Goal: Information Seeking & Learning: Learn about a topic

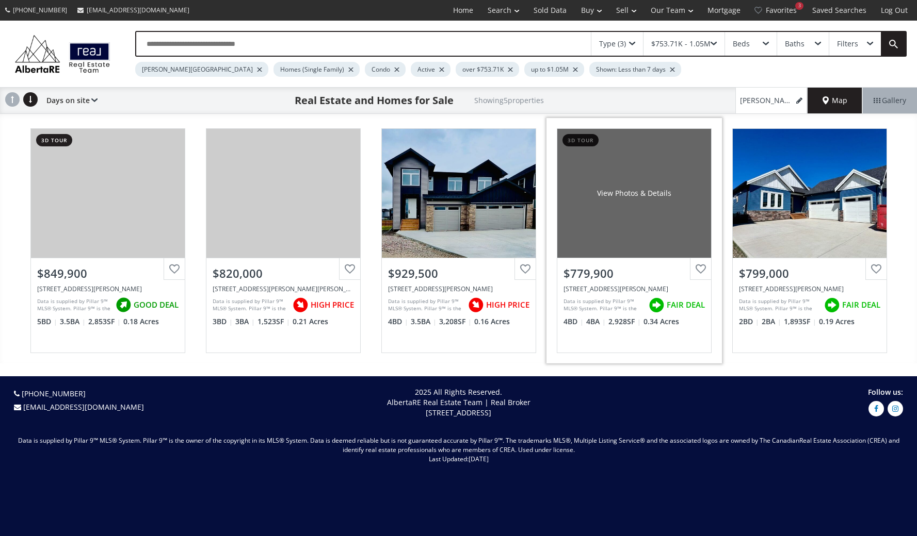
click at [631, 214] on div "View Photos & Details" at bounding box center [634, 193] width 154 height 129
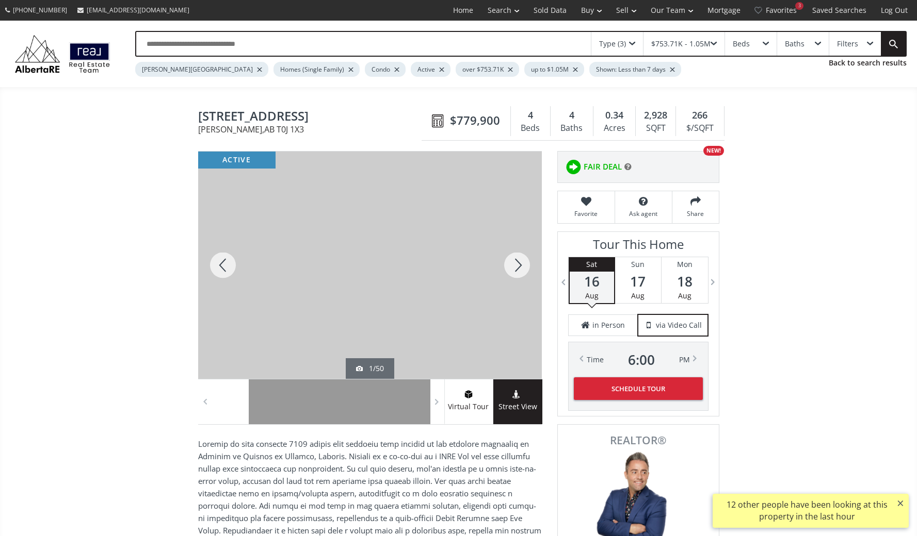
click at [478, 310] on div at bounding box center [370, 265] width 344 height 227
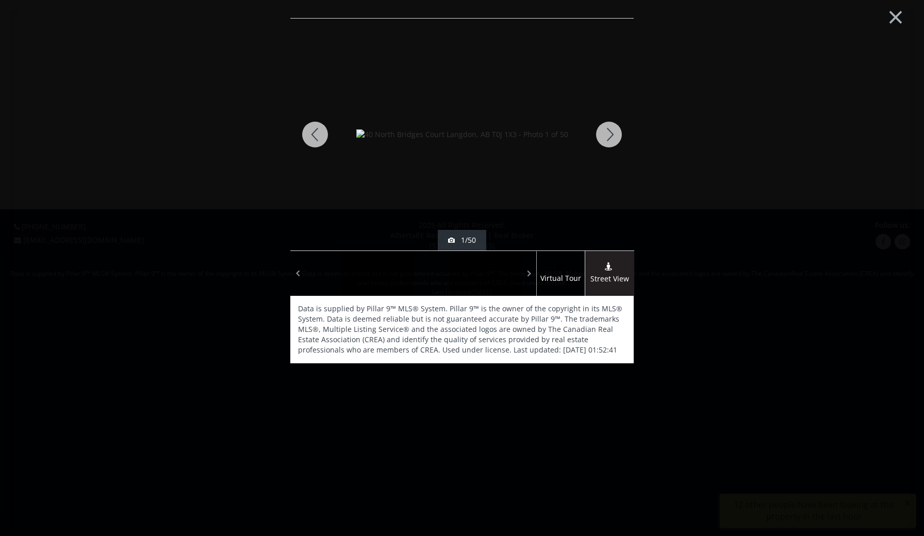
click at [442, 281] on div at bounding box center [432, 273] width 36 height 45
click at [493, 278] on div at bounding box center [504, 273] width 36 height 45
click at [487, 140] on img at bounding box center [462, 134] width 212 height 10
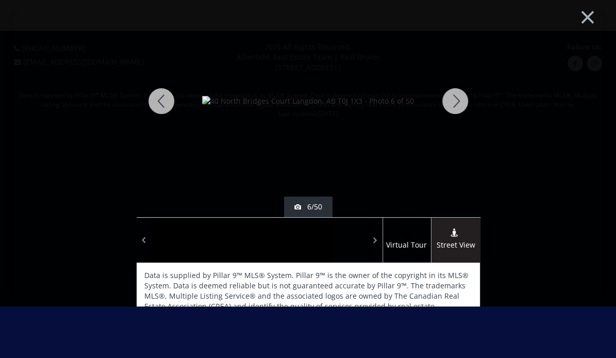
click at [257, 106] on img at bounding box center [308, 101] width 212 height 10
click at [312, 290] on div "Data is supplied by Pillar 9™ MLS® System. Pillar 9™ is the owner of the copyri…" at bounding box center [309, 296] width 344 height 67
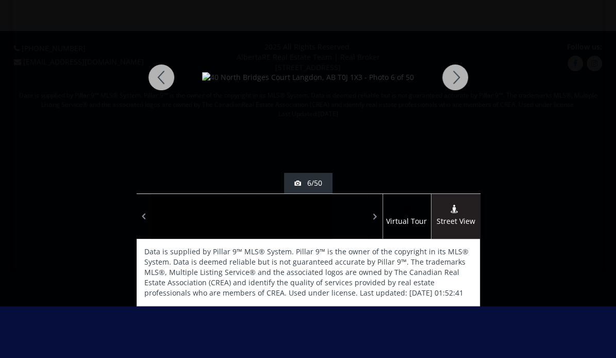
scroll to position [24, 0]
click at [330, 83] on img at bounding box center [308, 77] width 212 height 10
click at [453, 79] on div at bounding box center [456, 77] width 50 height 232
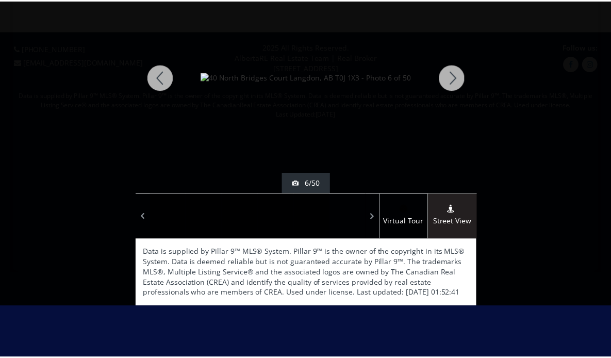
scroll to position [0, 0]
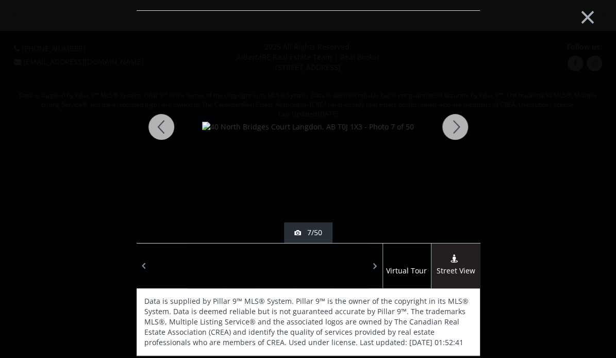
click at [462, 129] on div at bounding box center [456, 127] width 50 height 232
click at [588, 19] on button "×" at bounding box center [588, 16] width 57 height 42
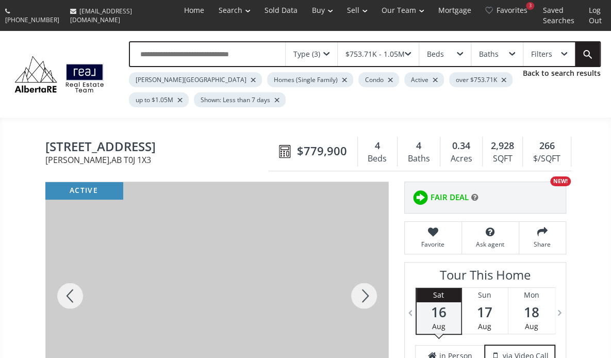
click at [359, 300] on div at bounding box center [364, 295] width 50 height 227
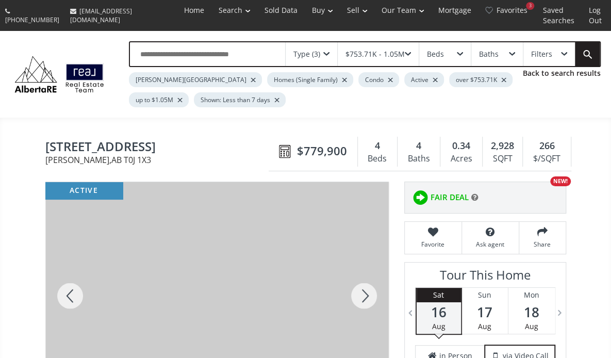
click at [359, 300] on div at bounding box center [364, 295] width 50 height 227
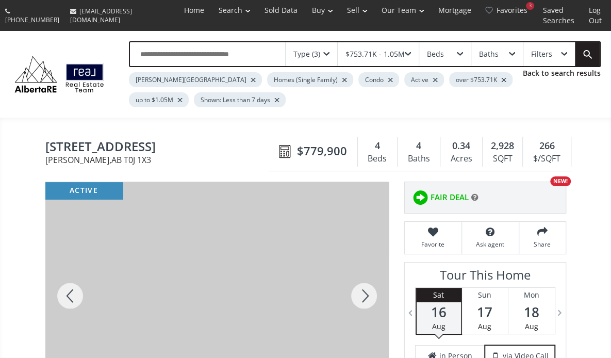
click at [359, 300] on div at bounding box center [364, 295] width 50 height 227
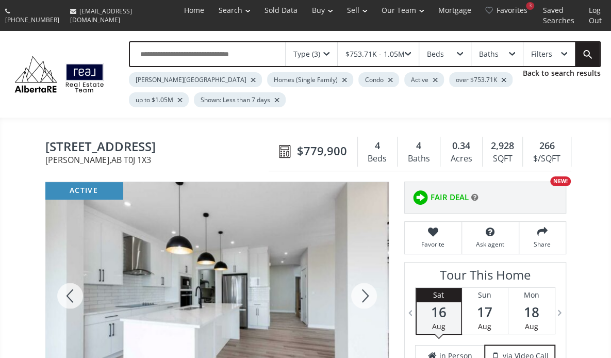
click at [359, 300] on div at bounding box center [364, 295] width 50 height 227
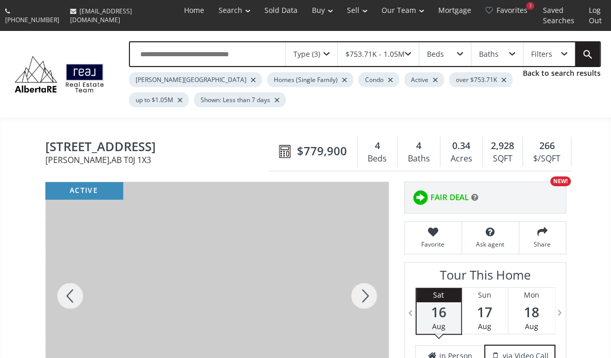
click at [359, 300] on div at bounding box center [364, 295] width 50 height 227
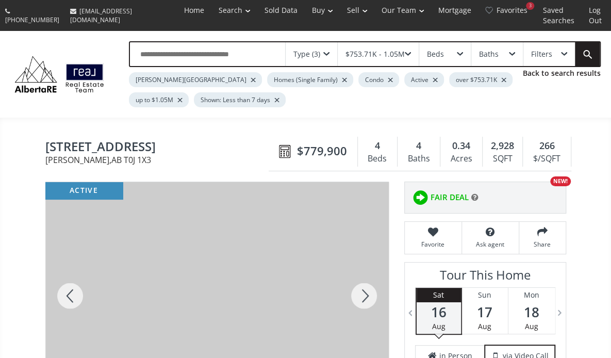
click at [359, 300] on div at bounding box center [364, 295] width 50 height 227
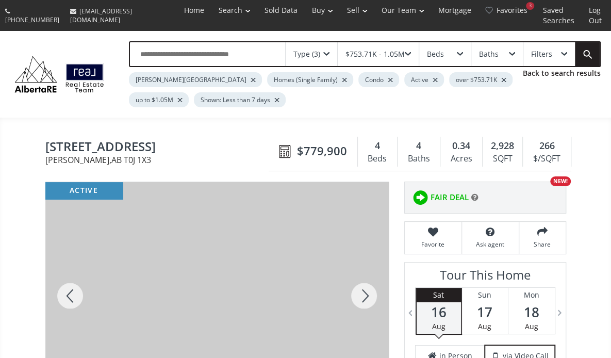
click at [359, 300] on div at bounding box center [364, 295] width 50 height 227
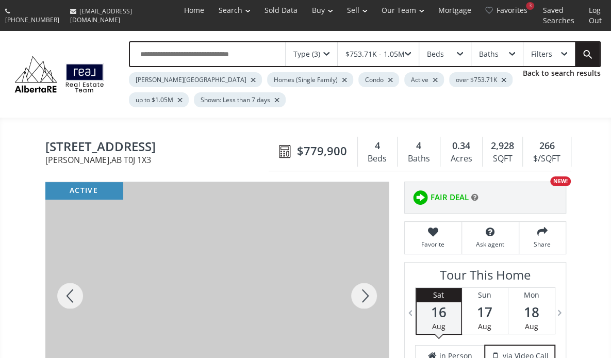
click at [359, 300] on div at bounding box center [364, 295] width 50 height 227
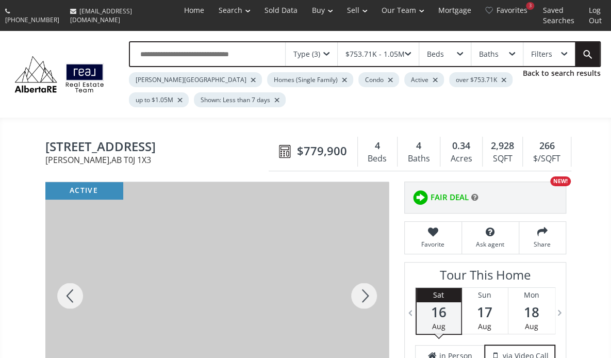
click at [359, 300] on div at bounding box center [364, 295] width 50 height 227
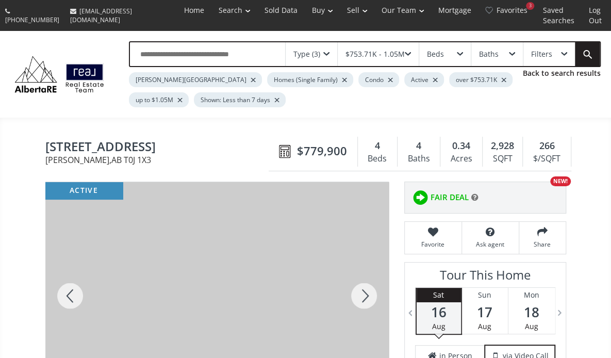
click at [359, 300] on div at bounding box center [364, 295] width 50 height 227
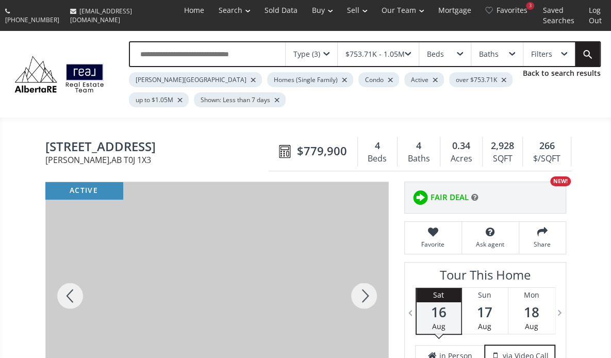
click at [359, 300] on div at bounding box center [364, 295] width 50 height 227
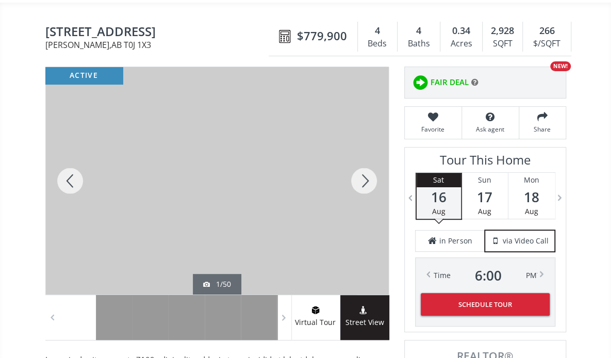
scroll to position [121, 0]
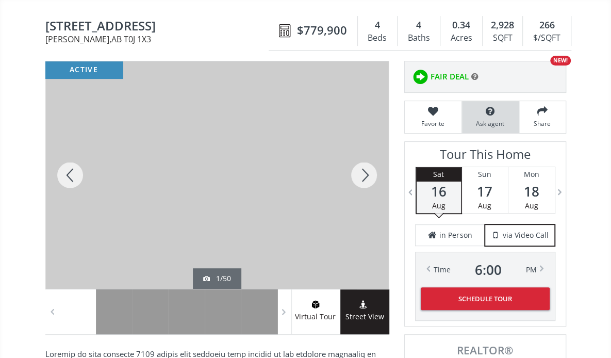
click at [489, 117] on div "Ask agent" at bounding box center [490, 117] width 57 height 32
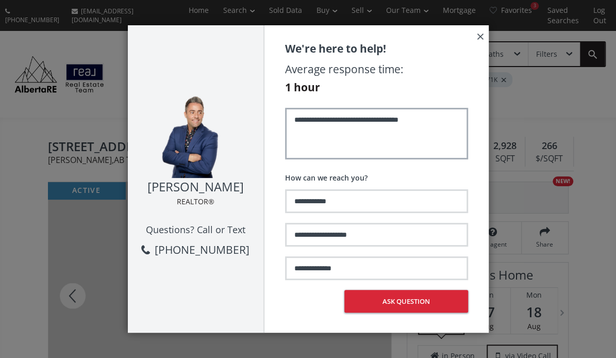
click at [350, 120] on textarea "**********" at bounding box center [376, 134] width 183 height 52
click at [352, 142] on textarea "**********" at bounding box center [376, 134] width 183 height 52
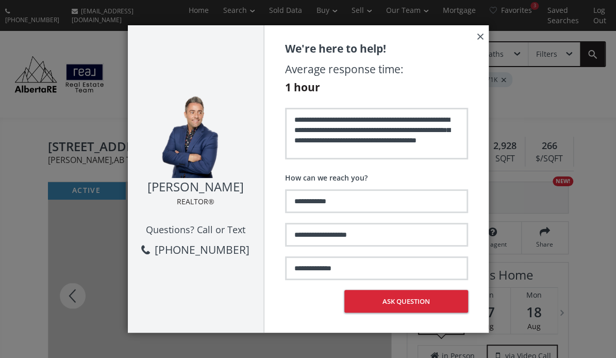
type textarea "**********"
drag, startPoint x: 364, startPoint y: 169, endPoint x: 344, endPoint y: 268, distance: 101.2
type input "**********"
click at [413, 297] on button "Ask question" at bounding box center [407, 301] width 124 height 23
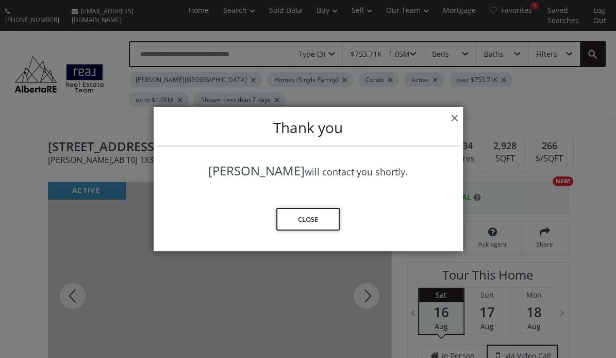
click at [313, 221] on button "Close" at bounding box center [307, 219] width 63 height 23
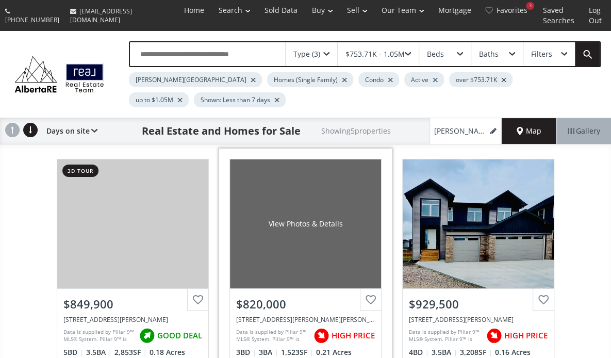
click at [257, 234] on div "View Photos & Details" at bounding box center [305, 223] width 151 height 129
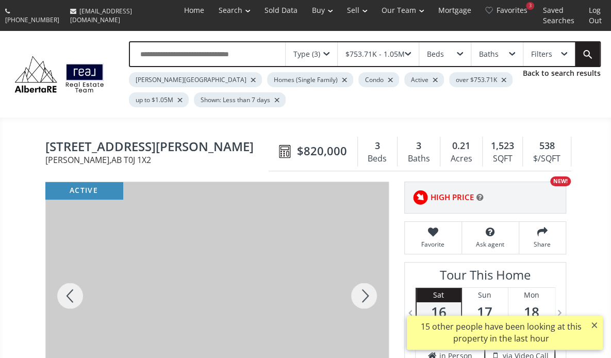
click at [204, 301] on div at bounding box center [217, 295] width 344 height 227
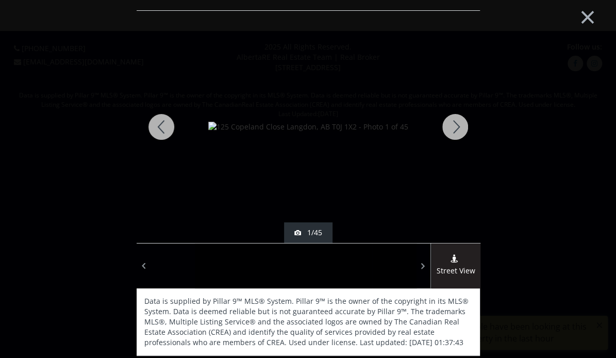
click at [457, 128] on div at bounding box center [456, 127] width 50 height 232
click at [358, 222] on div "3/45" at bounding box center [309, 232] width 344 height 21
click at [455, 129] on div at bounding box center [456, 127] width 50 height 232
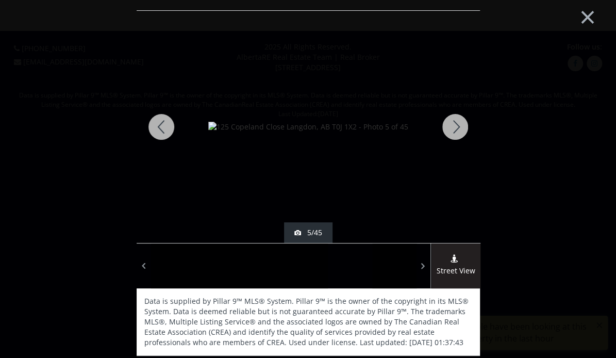
click at [455, 129] on div at bounding box center [456, 127] width 50 height 232
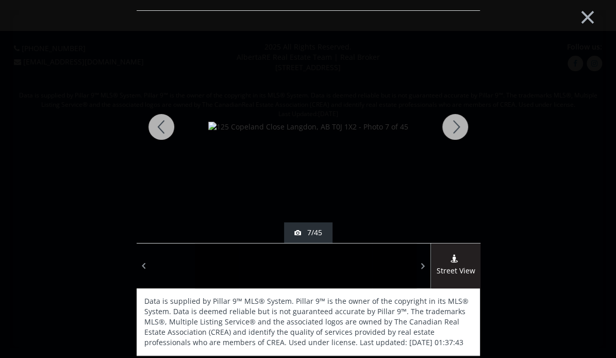
click at [455, 129] on div at bounding box center [456, 127] width 50 height 232
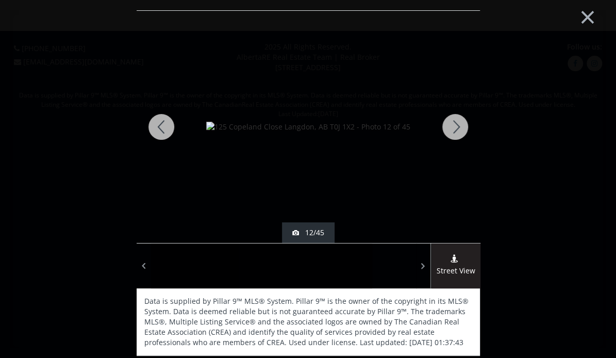
click at [455, 129] on div at bounding box center [456, 127] width 50 height 232
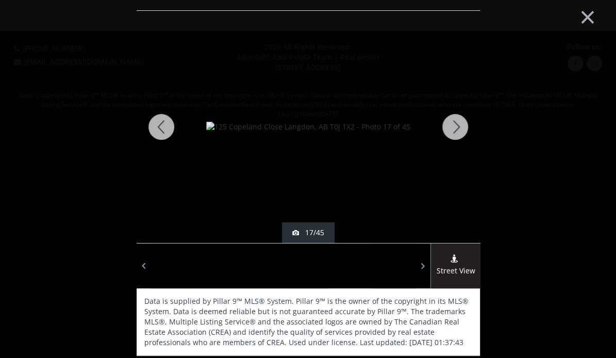
click at [455, 129] on div at bounding box center [456, 127] width 50 height 232
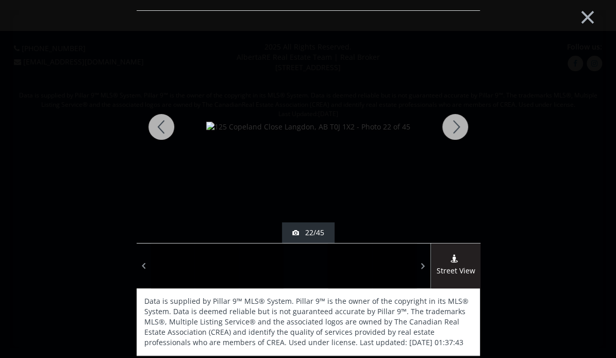
click at [455, 129] on div at bounding box center [456, 127] width 50 height 232
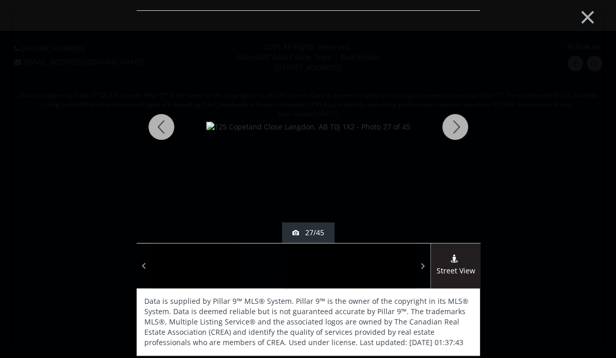
click at [455, 129] on div at bounding box center [456, 127] width 50 height 232
click at [156, 124] on div at bounding box center [162, 127] width 50 height 232
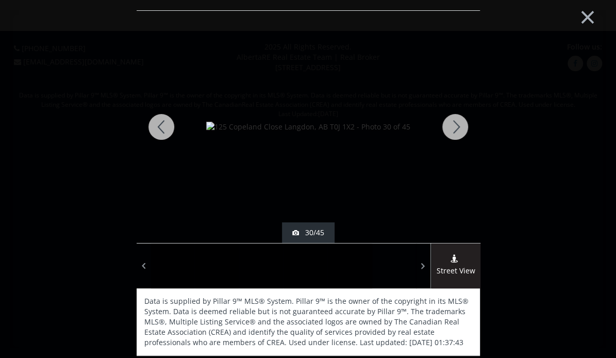
click at [465, 131] on div at bounding box center [456, 127] width 50 height 232
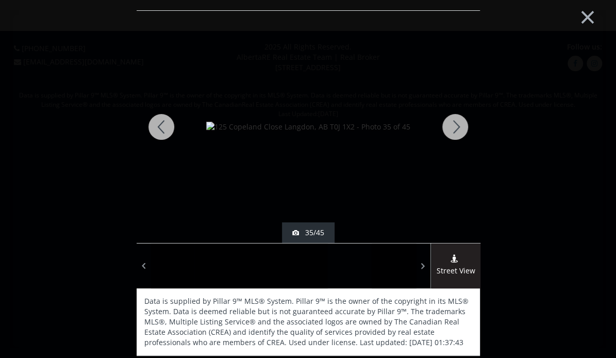
click at [465, 131] on div at bounding box center [456, 127] width 50 height 232
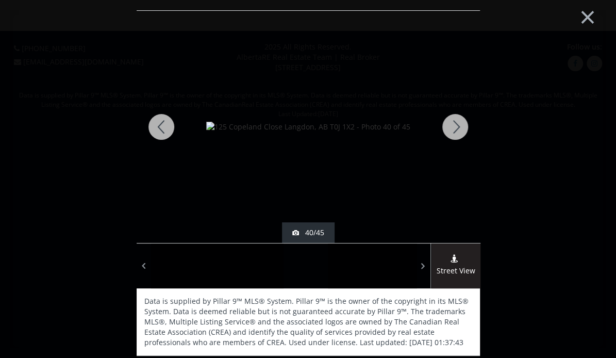
click at [465, 131] on div at bounding box center [456, 127] width 50 height 232
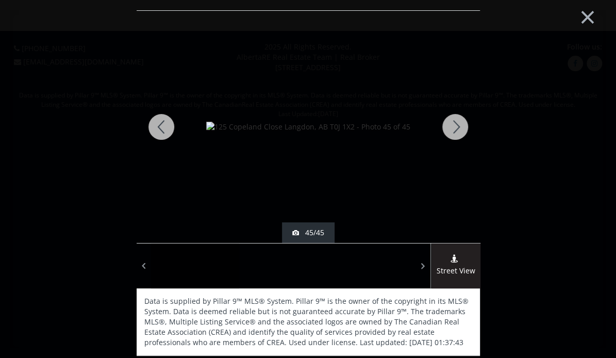
click at [465, 131] on div at bounding box center [456, 127] width 50 height 232
click at [164, 132] on div at bounding box center [162, 127] width 50 height 232
click at [460, 134] on div at bounding box center [456, 127] width 50 height 232
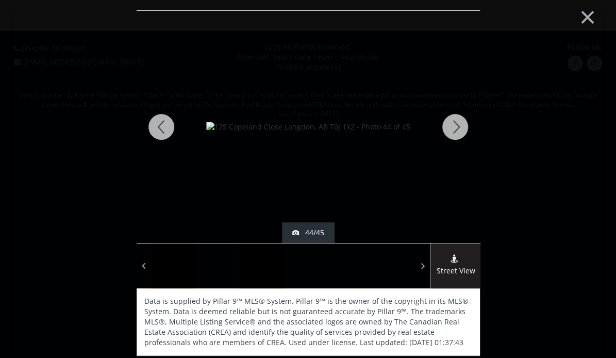
click at [460, 134] on div at bounding box center [456, 127] width 50 height 232
click at [591, 16] on button "×" at bounding box center [588, 16] width 57 height 42
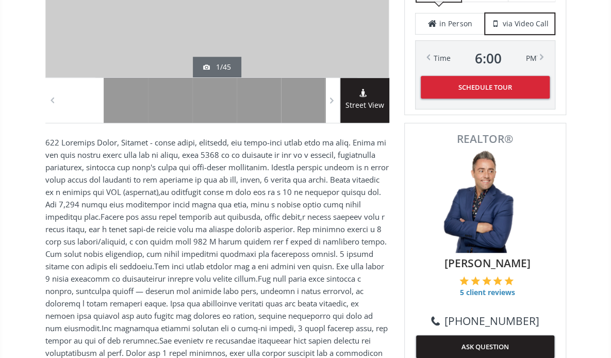
scroll to position [344, 0]
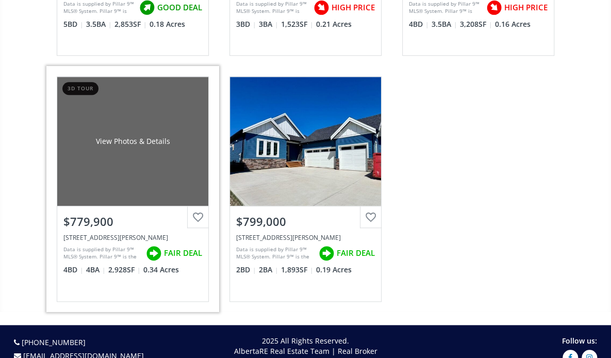
scroll to position [331, 0]
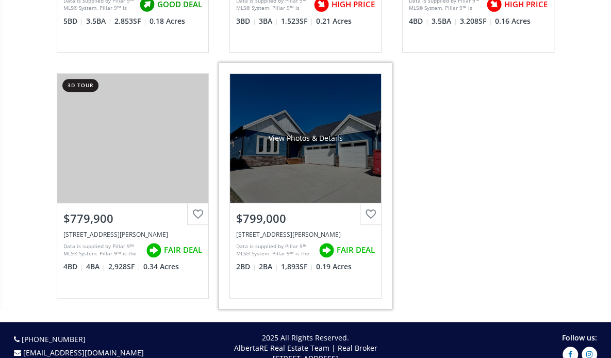
click at [271, 168] on div "View Photos & Details" at bounding box center [305, 138] width 151 height 129
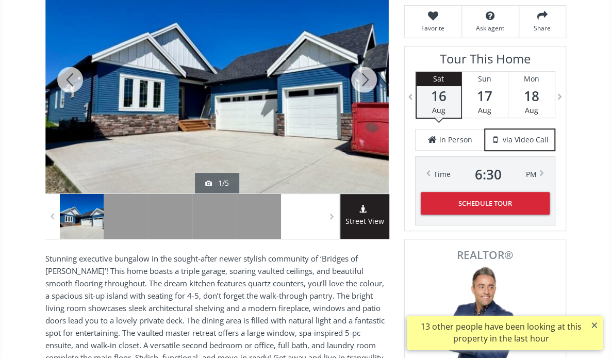
scroll to position [222, 0]
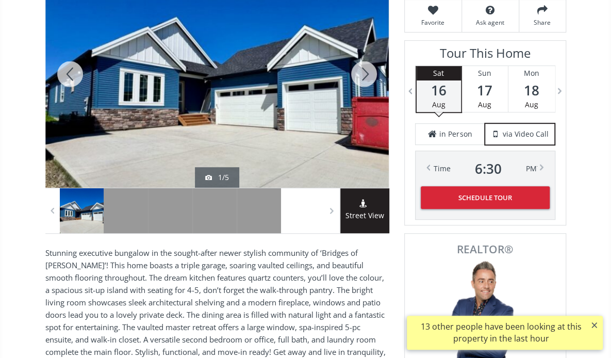
click at [296, 77] on div at bounding box center [217, 73] width 344 height 227
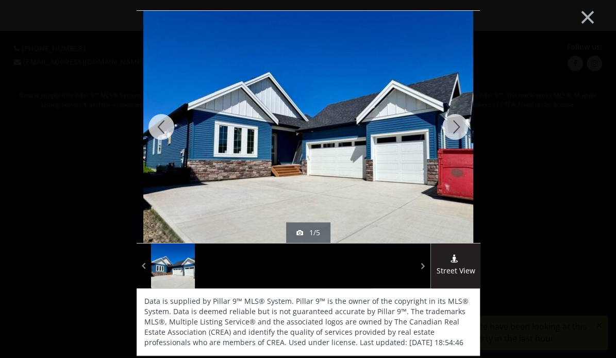
click at [458, 129] on div at bounding box center [456, 127] width 50 height 232
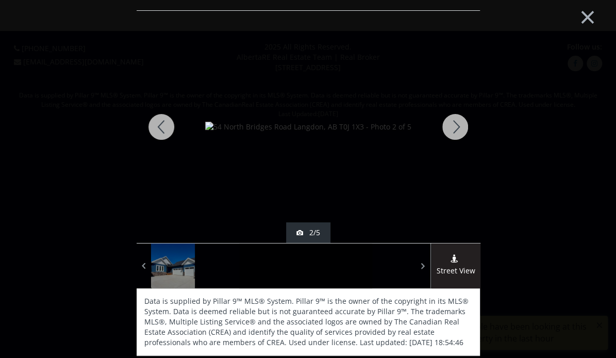
click at [458, 129] on div at bounding box center [456, 127] width 50 height 232
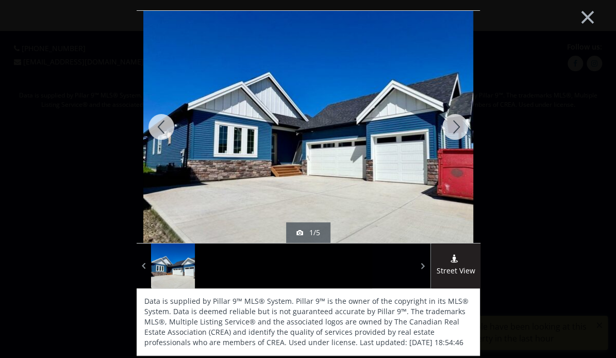
click at [458, 129] on div at bounding box center [456, 127] width 50 height 232
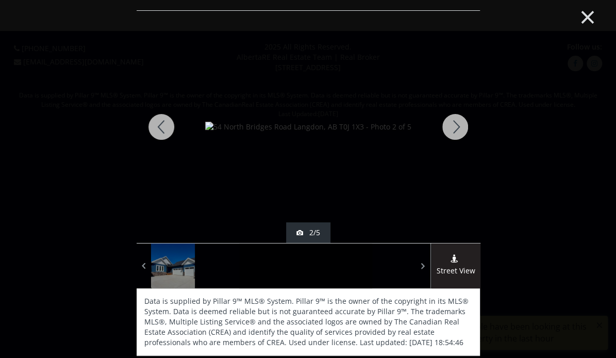
click at [590, 11] on button "×" at bounding box center [588, 16] width 57 height 42
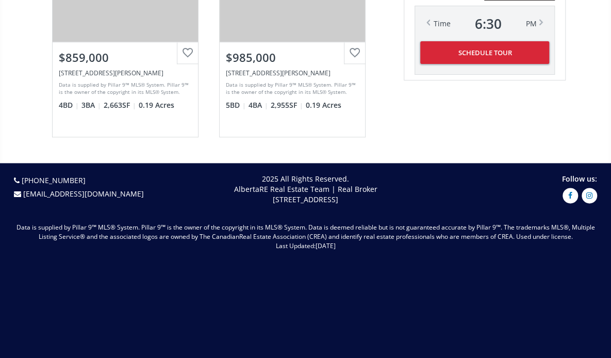
scroll to position [2493, 0]
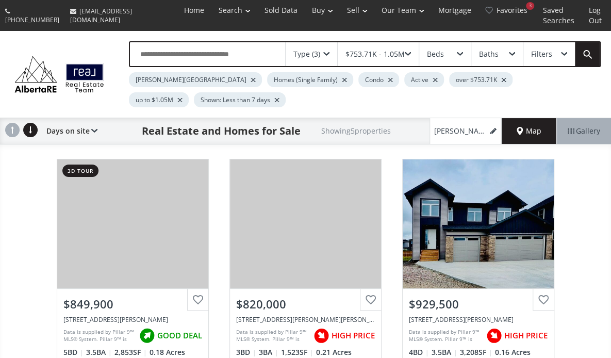
click at [399, 56] on div "$753.71K - 1.05M" at bounding box center [375, 54] width 59 height 7
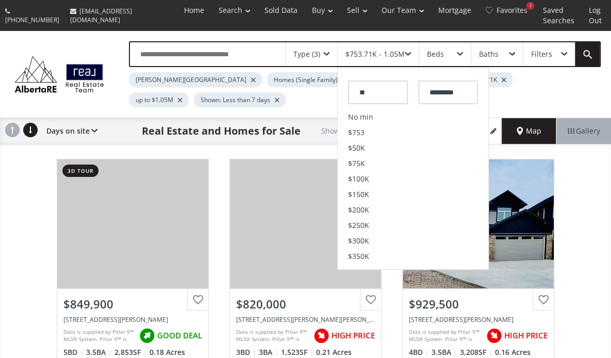
type input "*"
type input "*******"
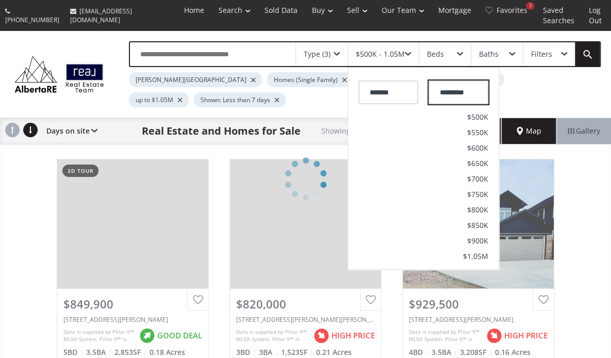
drag, startPoint x: 473, startPoint y: 95, endPoint x: 414, endPoint y: 92, distance: 58.9
click at [414, 92] on div "******* *********" at bounding box center [423, 89] width 151 height 39
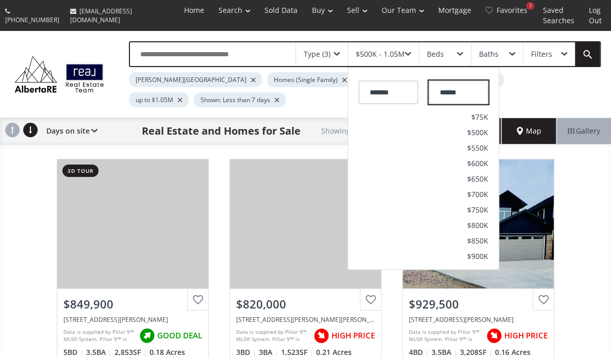
type input "*******"
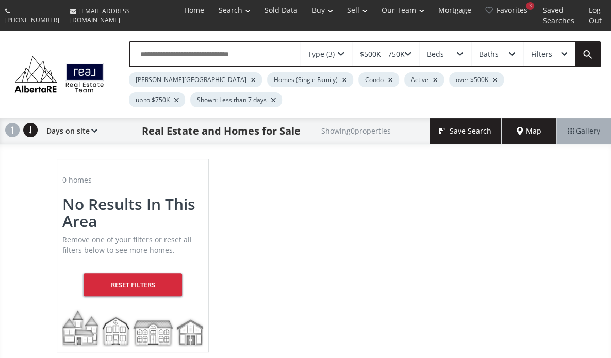
click at [336, 55] on div "Type (3)" at bounding box center [326, 54] width 52 height 24
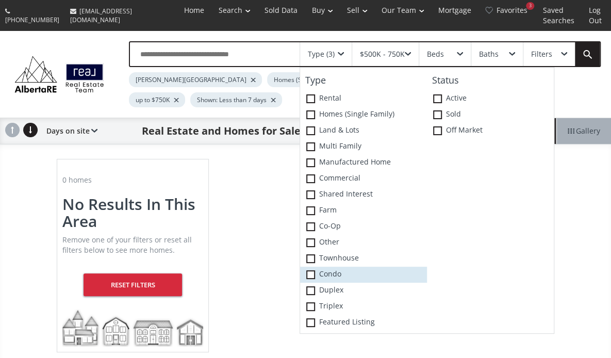
click at [0, 0] on icon at bounding box center [0, 0] width 0 height 0
click at [238, 100] on div "[PERSON_NAME] Homes (Single Family) Active over $500K up to $750K Shown: Less t…" at bounding box center [326, 87] width 395 height 40
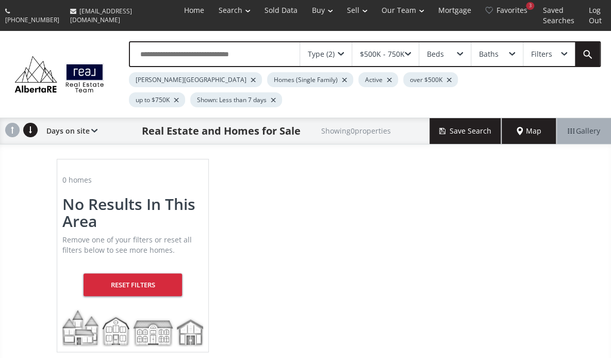
click at [175, 80] on div "[PERSON_NAME][GEOGRAPHIC_DATA]" at bounding box center [195, 79] width 133 height 15
click at [251, 79] on div at bounding box center [253, 80] width 5 height 4
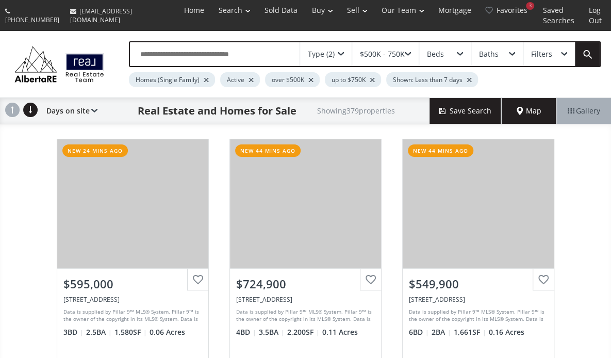
click at [531, 83] on div "Type (2) $500K - 750K Beds Baths Filters Homes (Single Family) Active over $500…" at bounding box center [354, 64] width 493 height 46
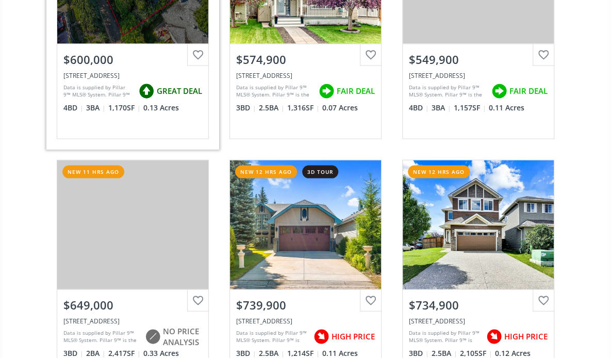
scroll to position [967, 0]
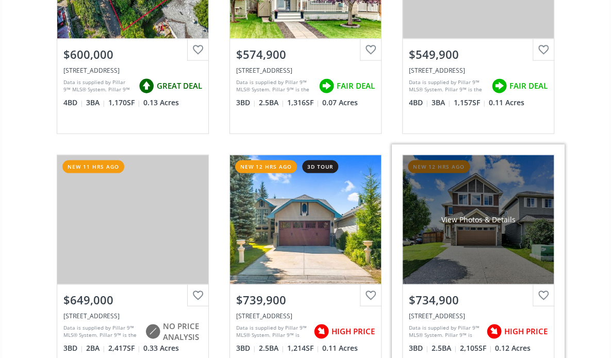
click at [450, 248] on div "View Photos & Details" at bounding box center [478, 219] width 151 height 129
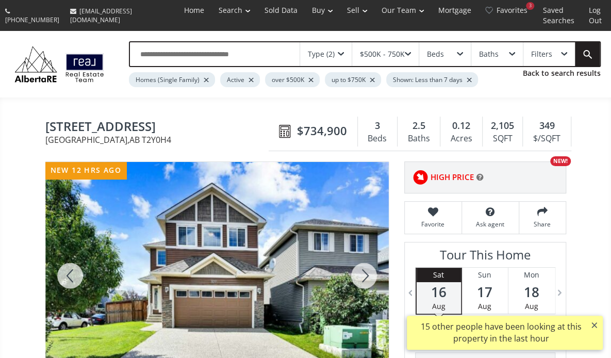
click at [243, 215] on div at bounding box center [217, 275] width 344 height 227
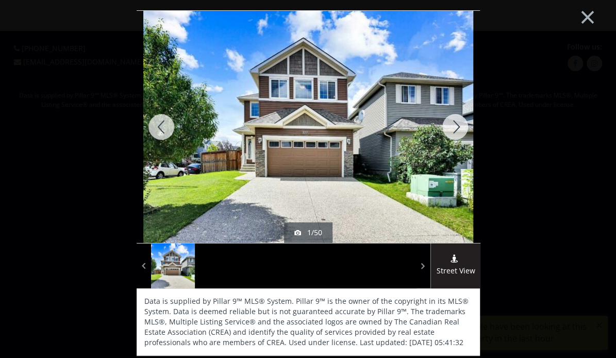
click at [464, 128] on div at bounding box center [456, 127] width 50 height 232
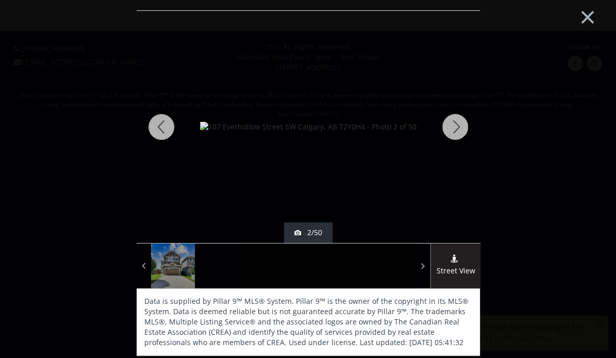
click at [464, 128] on div at bounding box center [456, 127] width 50 height 232
click at [160, 122] on div at bounding box center [162, 127] width 50 height 232
click at [459, 129] on div at bounding box center [456, 127] width 50 height 232
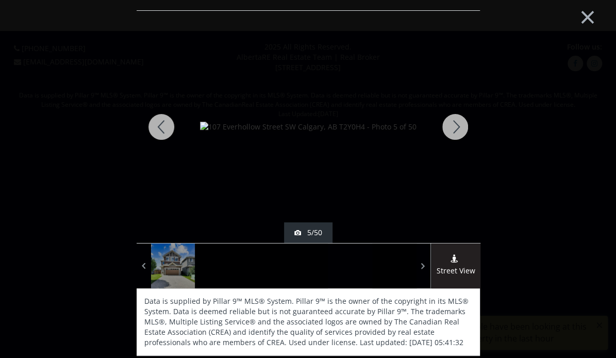
click at [459, 129] on div at bounding box center [456, 127] width 50 height 232
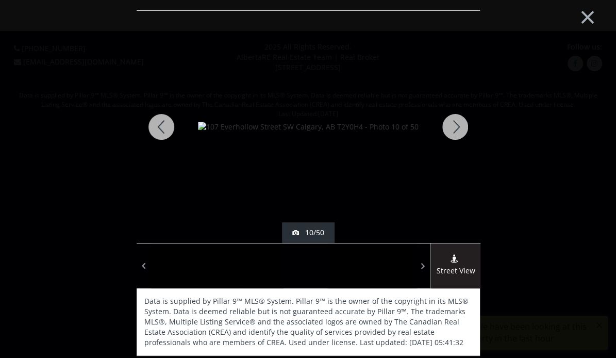
click at [459, 129] on div at bounding box center [456, 127] width 50 height 232
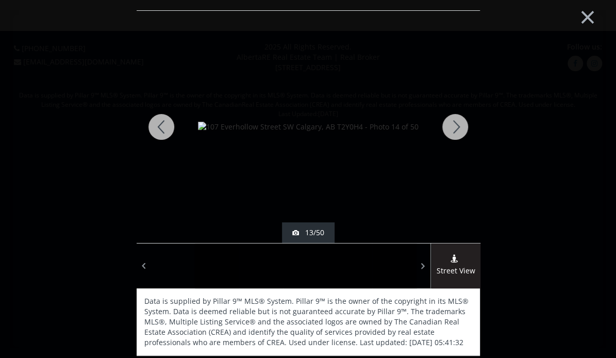
click at [459, 129] on div at bounding box center [456, 127] width 50 height 232
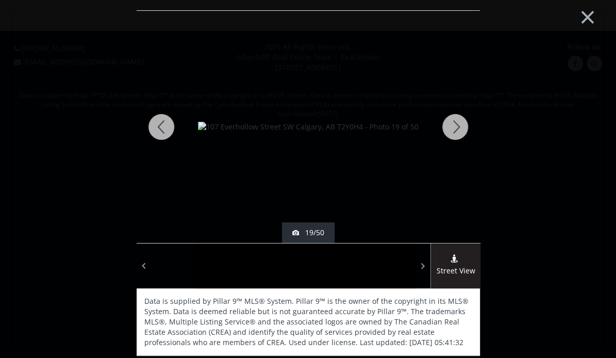
click at [459, 129] on div at bounding box center [456, 127] width 50 height 232
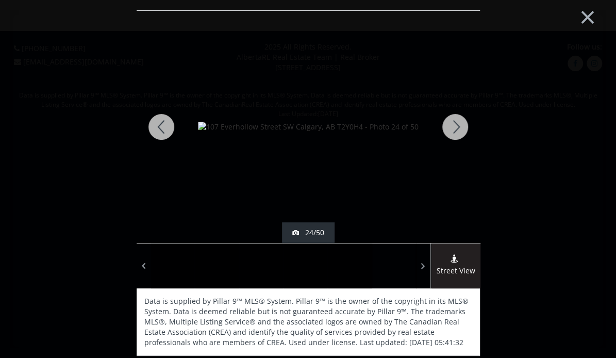
click at [459, 129] on div at bounding box center [456, 127] width 50 height 232
click at [160, 130] on div at bounding box center [162, 127] width 50 height 232
click at [463, 127] on div at bounding box center [456, 127] width 50 height 232
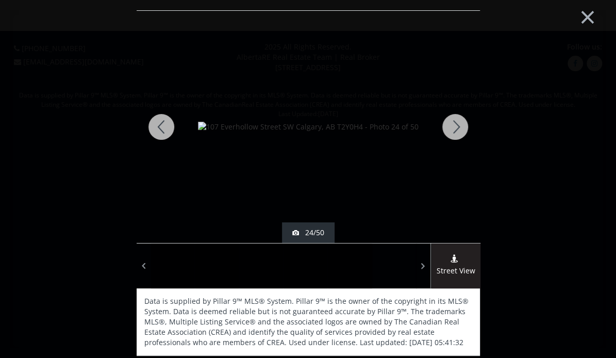
click at [463, 127] on div at bounding box center [456, 127] width 50 height 232
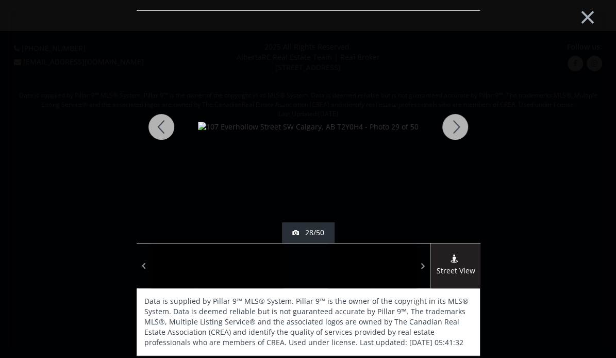
click at [463, 127] on div at bounding box center [456, 127] width 50 height 232
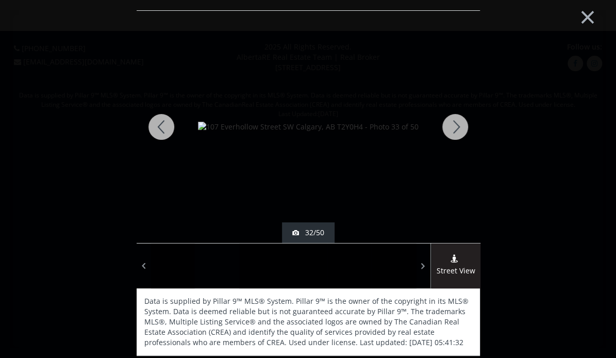
click at [463, 127] on div at bounding box center [456, 127] width 50 height 232
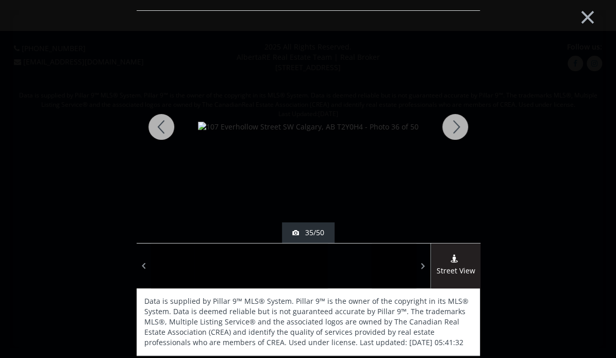
click at [463, 127] on div at bounding box center [456, 127] width 50 height 232
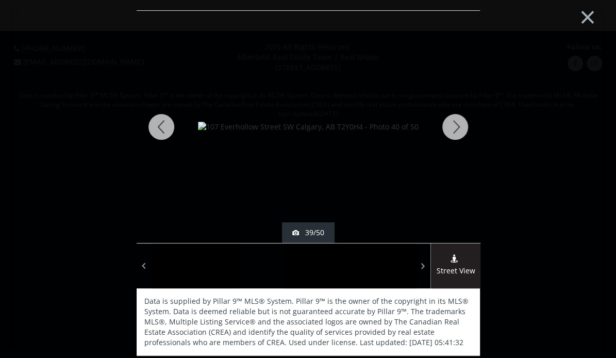
click at [463, 127] on div at bounding box center [456, 127] width 50 height 232
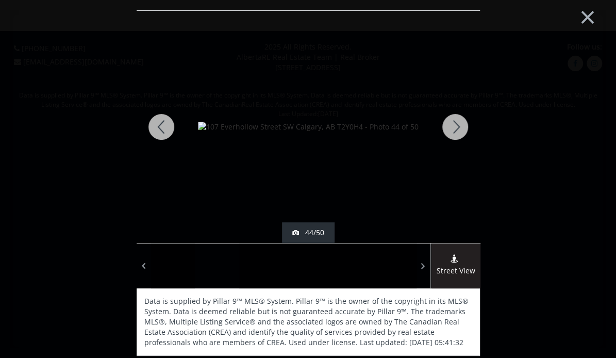
click at [463, 127] on div at bounding box center [456, 127] width 50 height 232
click at [591, 19] on button "×" at bounding box center [588, 16] width 57 height 42
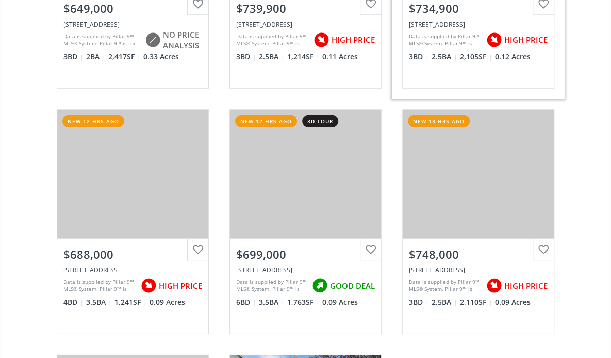
scroll to position [1260, 0]
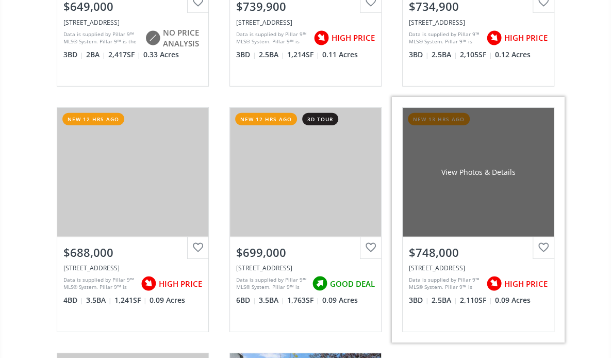
click at [495, 222] on div "View Photos & Details" at bounding box center [478, 172] width 151 height 129
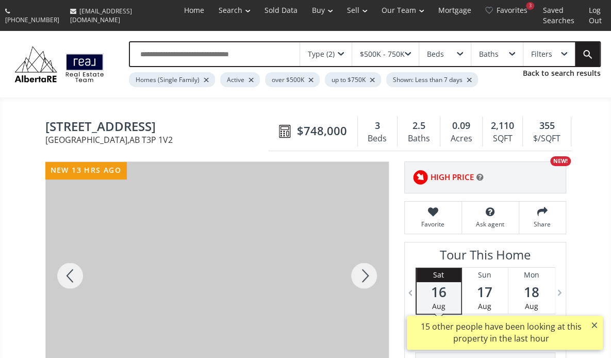
click at [359, 279] on div at bounding box center [364, 275] width 50 height 227
click at [372, 272] on div at bounding box center [364, 275] width 50 height 227
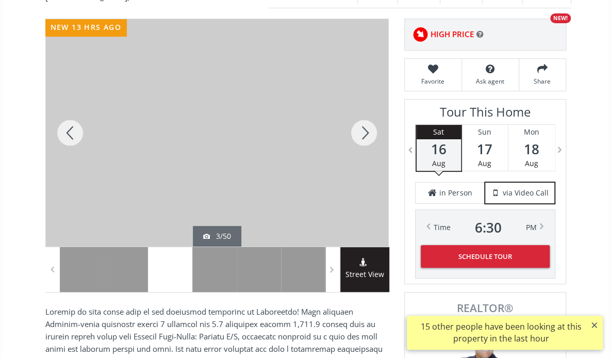
scroll to position [144, 0]
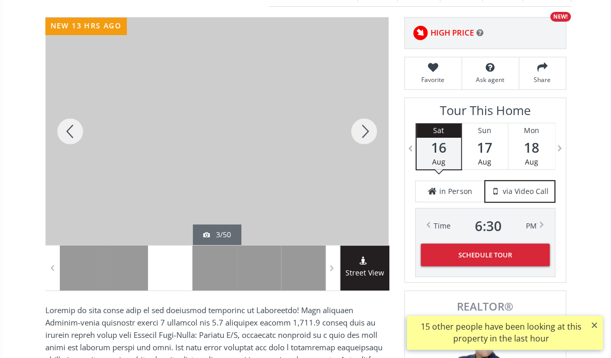
click at [363, 136] on div at bounding box center [364, 131] width 50 height 227
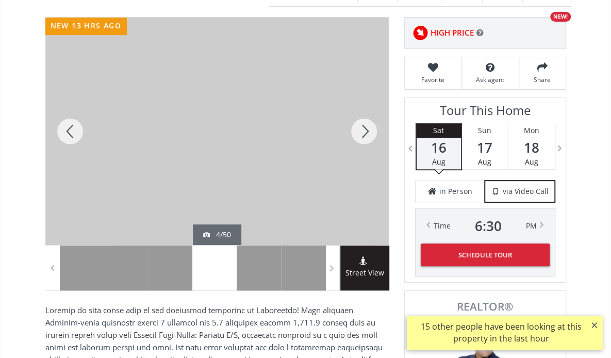
click at [363, 136] on div at bounding box center [364, 131] width 50 height 227
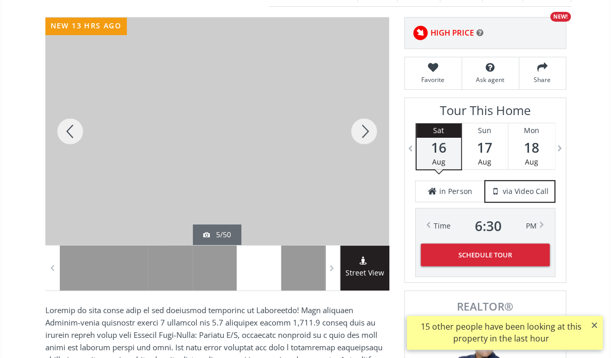
click at [363, 136] on div at bounding box center [364, 131] width 50 height 227
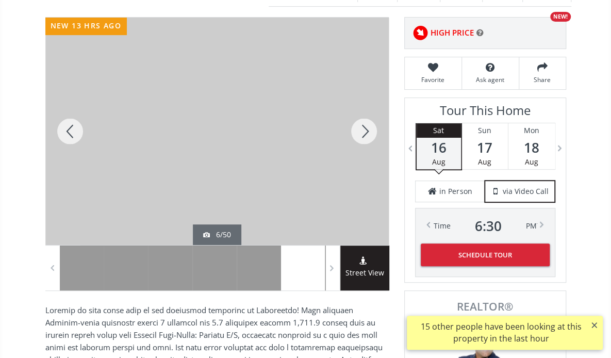
click at [363, 136] on div at bounding box center [364, 131] width 50 height 227
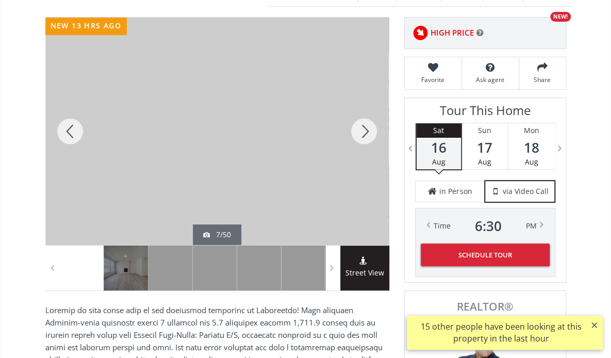
click at [363, 136] on div at bounding box center [364, 131] width 50 height 227
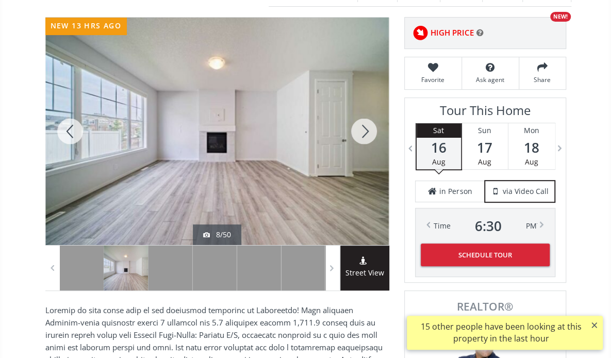
click at [363, 136] on div at bounding box center [364, 131] width 50 height 227
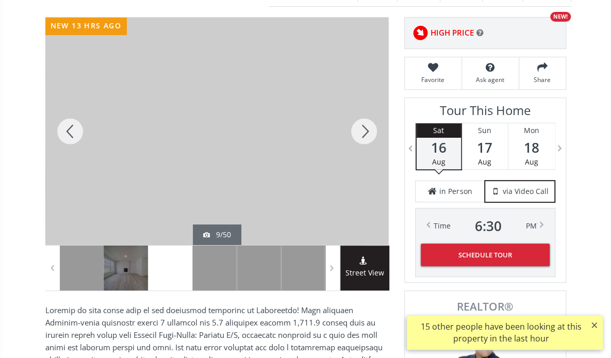
click at [363, 136] on div at bounding box center [364, 131] width 50 height 227
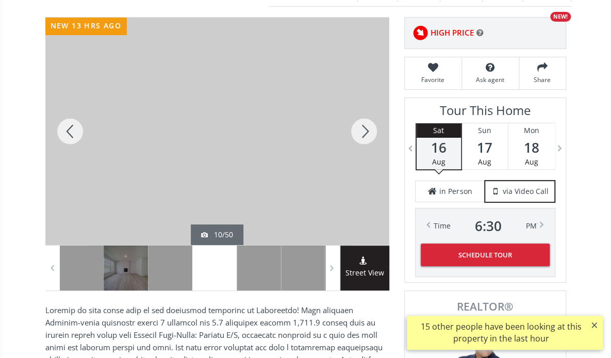
click at [363, 136] on div at bounding box center [364, 131] width 50 height 227
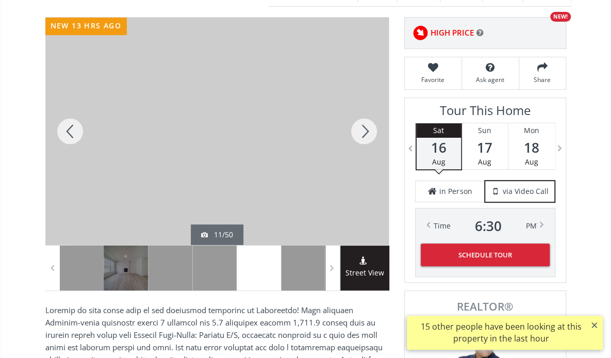
click at [363, 136] on div at bounding box center [364, 131] width 50 height 227
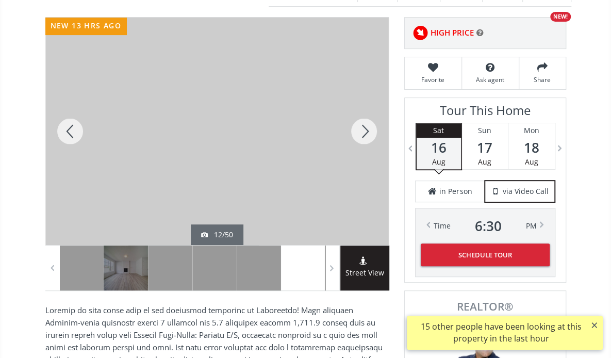
click at [363, 136] on div at bounding box center [364, 131] width 50 height 227
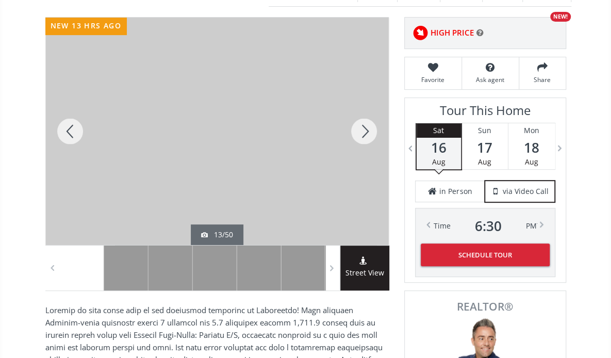
click at [363, 136] on div at bounding box center [364, 131] width 50 height 227
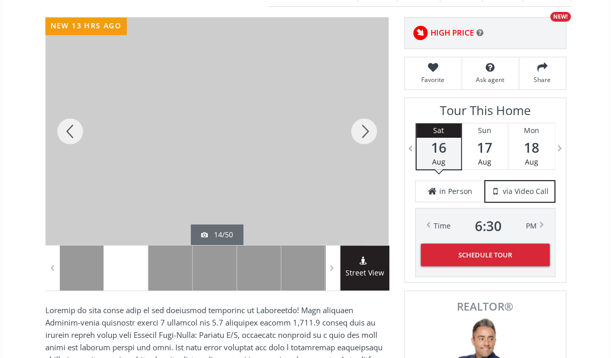
click at [363, 136] on div at bounding box center [364, 131] width 50 height 227
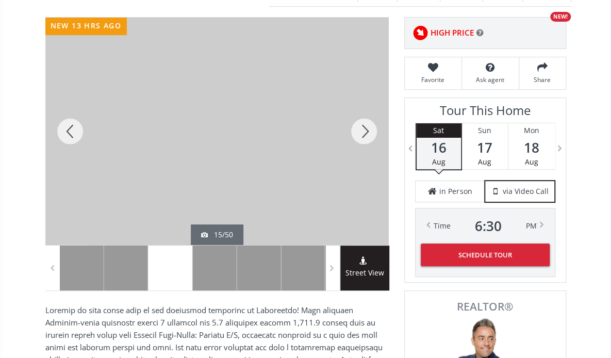
click at [363, 136] on div at bounding box center [364, 131] width 50 height 227
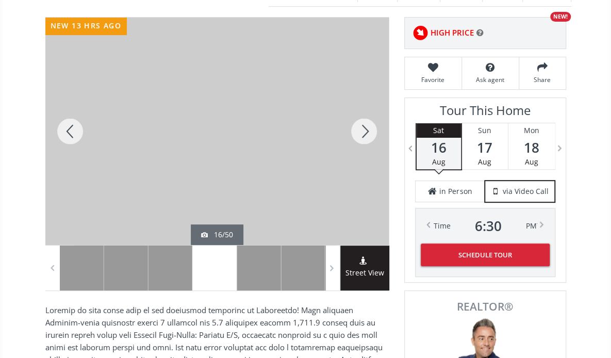
click at [363, 136] on div at bounding box center [364, 131] width 50 height 227
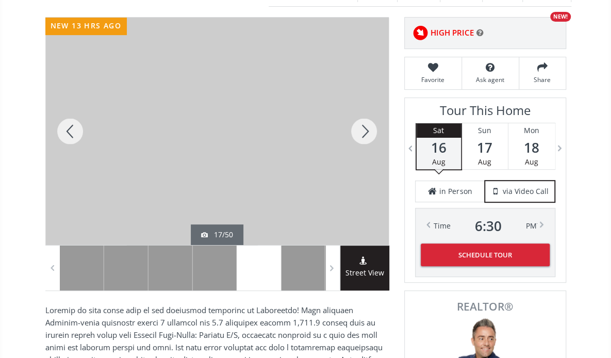
click at [363, 136] on div at bounding box center [364, 131] width 50 height 227
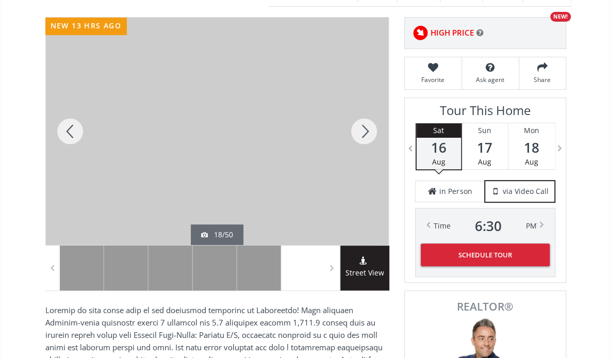
click at [363, 136] on div at bounding box center [364, 131] width 50 height 227
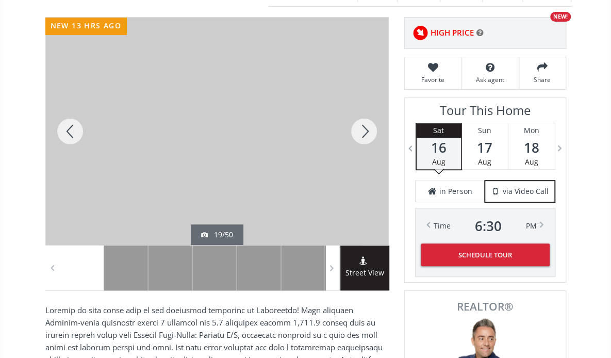
click at [363, 136] on div at bounding box center [364, 131] width 50 height 227
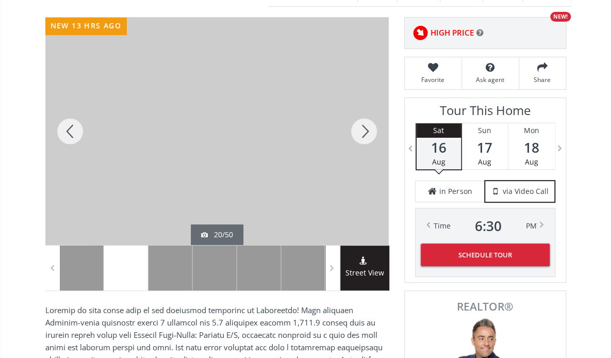
click at [363, 136] on div at bounding box center [364, 131] width 50 height 227
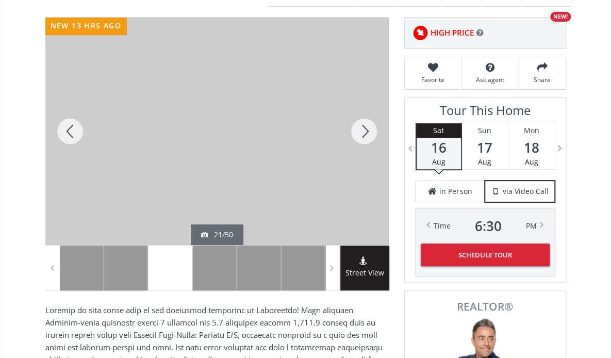
click at [363, 136] on div at bounding box center [364, 131] width 50 height 227
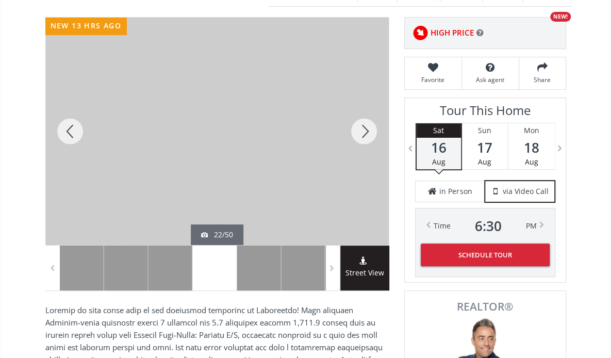
click at [363, 136] on div at bounding box center [364, 131] width 50 height 227
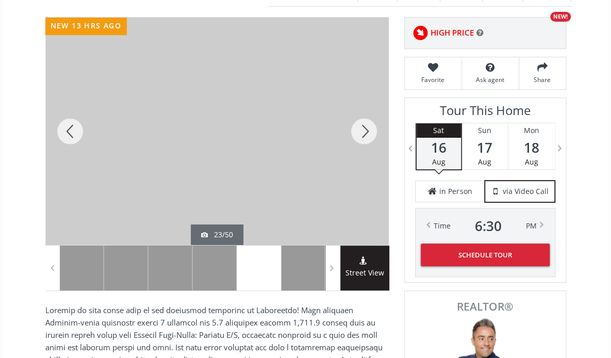
click at [363, 136] on div at bounding box center [364, 131] width 50 height 227
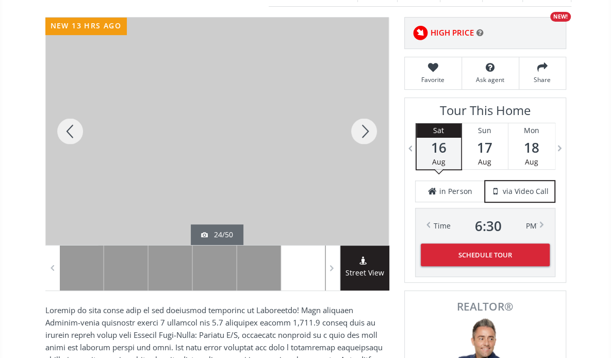
click at [363, 136] on div at bounding box center [364, 131] width 50 height 227
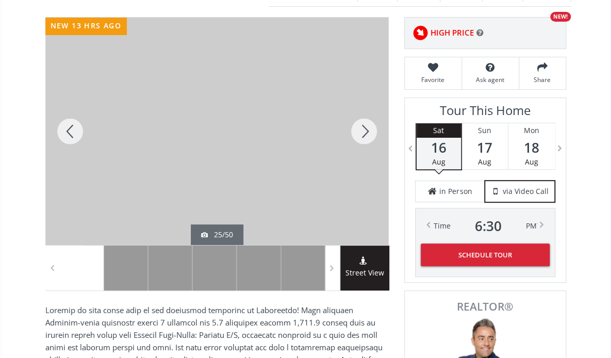
click at [363, 136] on div at bounding box center [364, 131] width 50 height 227
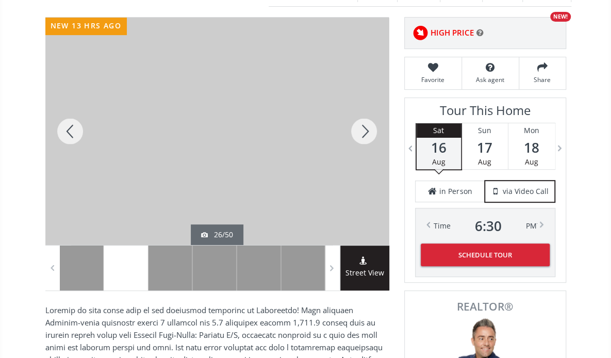
click at [363, 136] on div at bounding box center [364, 131] width 50 height 227
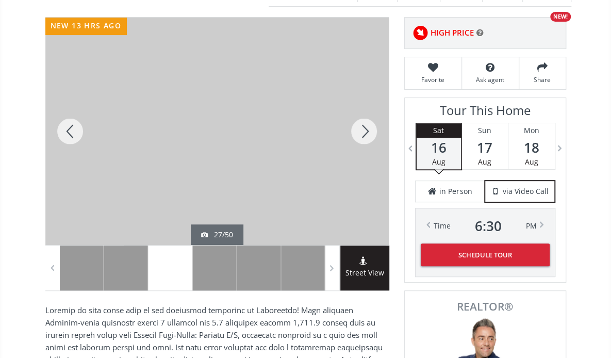
click at [363, 136] on div at bounding box center [364, 131] width 50 height 227
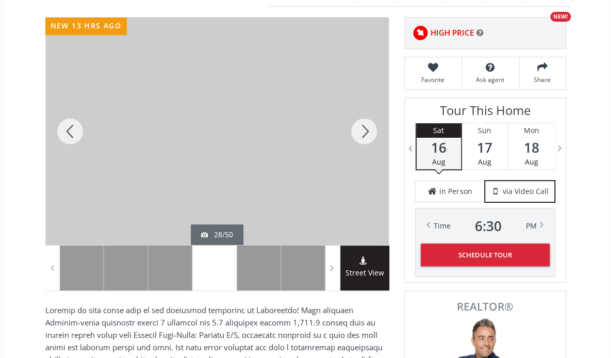
click at [363, 136] on div at bounding box center [364, 131] width 50 height 227
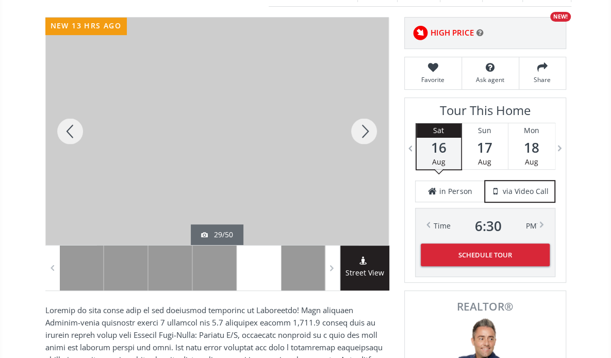
click at [363, 136] on div at bounding box center [364, 131] width 50 height 227
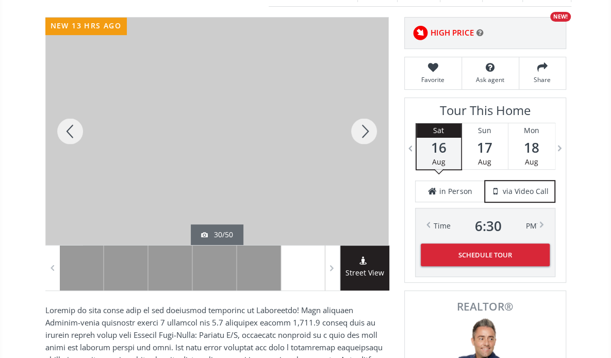
click at [363, 136] on div at bounding box center [364, 131] width 50 height 227
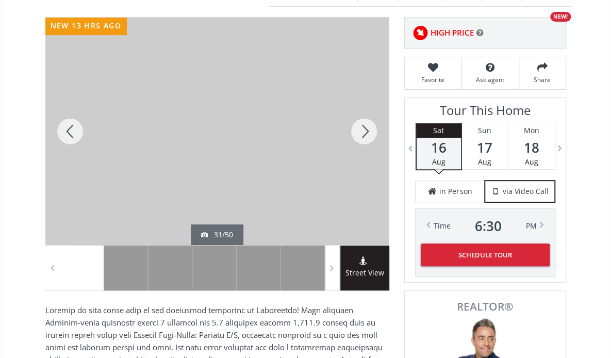
click at [363, 136] on div at bounding box center [364, 131] width 50 height 227
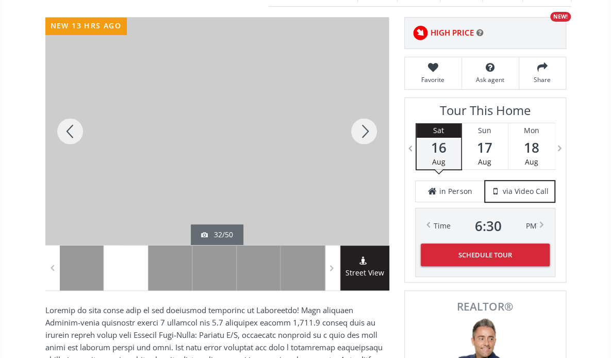
click at [363, 136] on div at bounding box center [364, 131] width 50 height 227
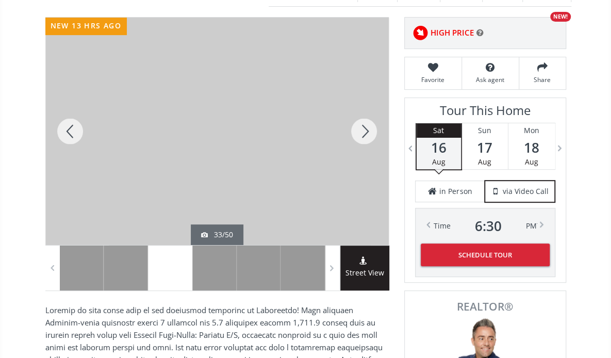
click at [363, 136] on div at bounding box center [364, 131] width 50 height 227
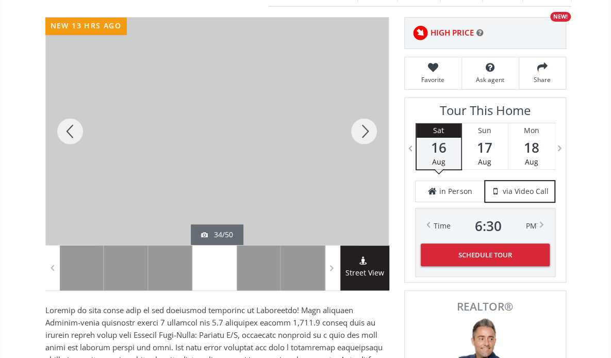
click at [363, 136] on div at bounding box center [364, 131] width 50 height 227
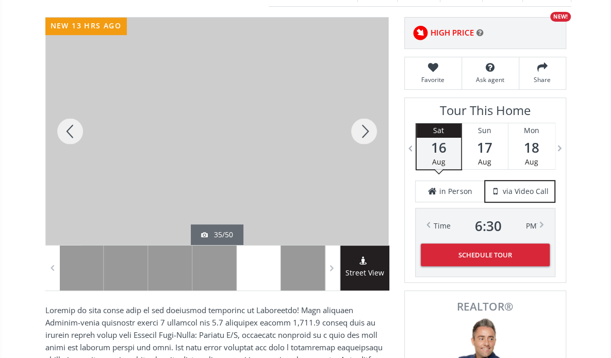
click at [363, 136] on div at bounding box center [364, 131] width 50 height 227
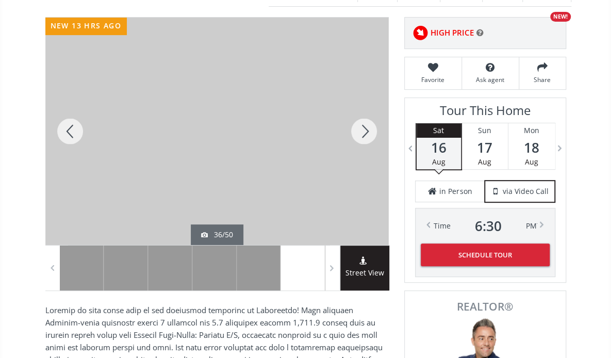
click at [363, 136] on div at bounding box center [364, 131] width 50 height 227
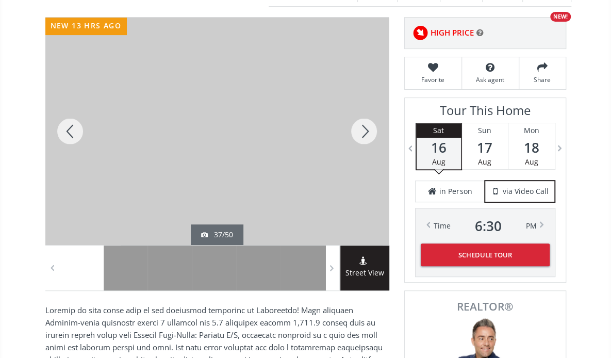
click at [363, 136] on div at bounding box center [364, 131] width 50 height 227
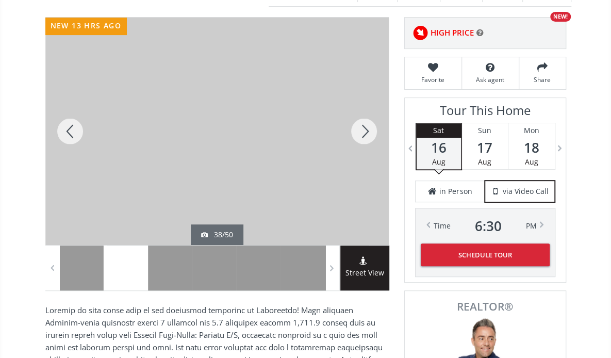
click at [363, 136] on div at bounding box center [364, 131] width 50 height 227
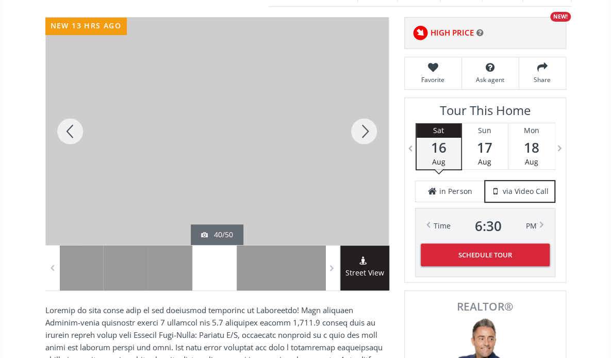
click at [363, 136] on div at bounding box center [364, 131] width 50 height 227
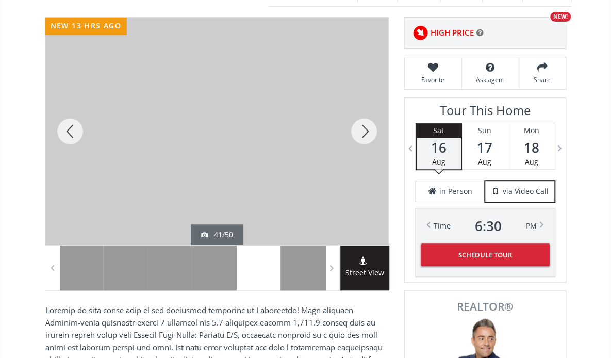
click at [363, 136] on div at bounding box center [364, 131] width 50 height 227
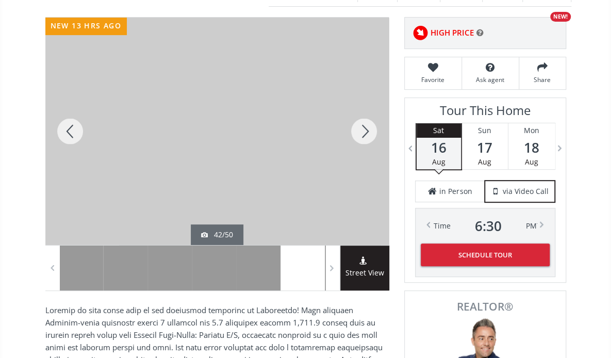
click at [363, 136] on div at bounding box center [364, 131] width 50 height 227
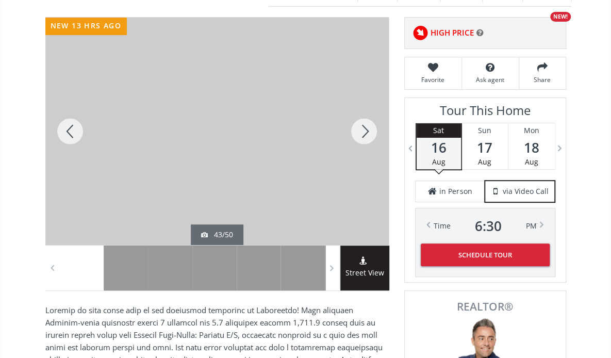
click at [363, 136] on div at bounding box center [364, 131] width 50 height 227
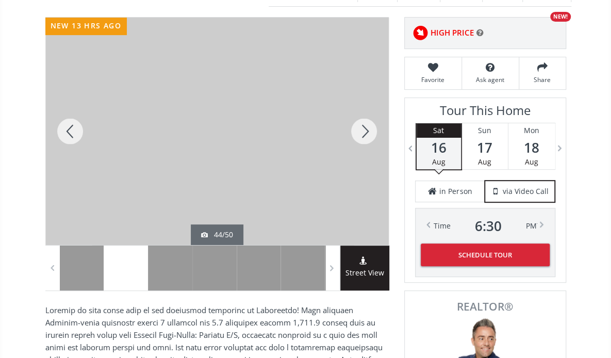
click at [363, 136] on div at bounding box center [364, 131] width 50 height 227
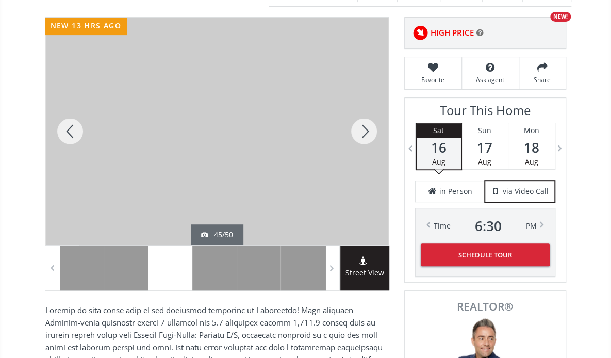
click at [363, 136] on div at bounding box center [364, 131] width 50 height 227
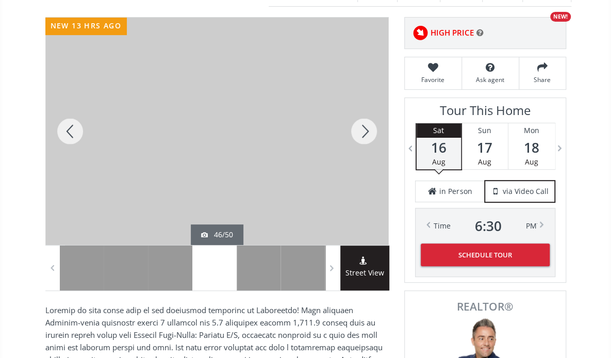
click at [363, 136] on div at bounding box center [364, 131] width 50 height 227
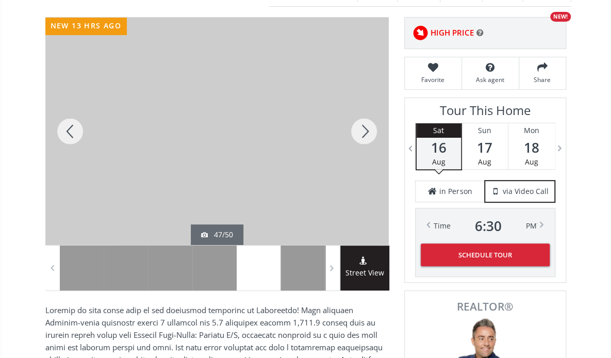
click at [363, 136] on div at bounding box center [364, 131] width 50 height 227
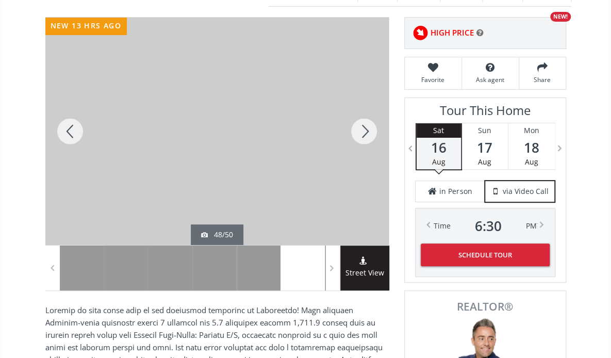
click at [363, 136] on div at bounding box center [364, 131] width 50 height 227
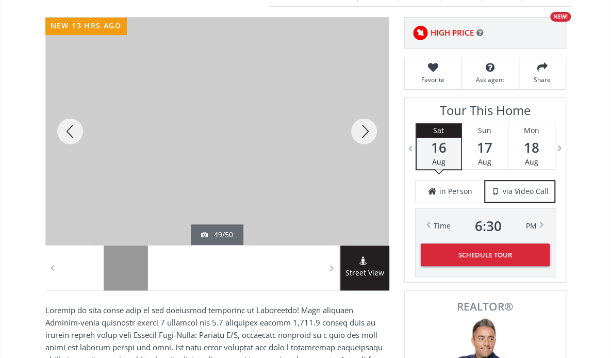
click at [363, 136] on div at bounding box center [364, 131] width 50 height 227
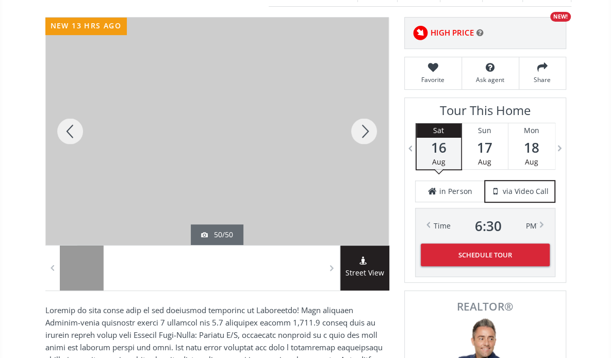
click at [363, 136] on div at bounding box center [364, 131] width 50 height 227
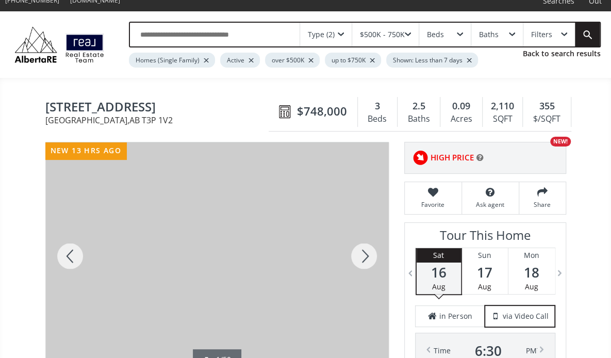
scroll to position [0, 0]
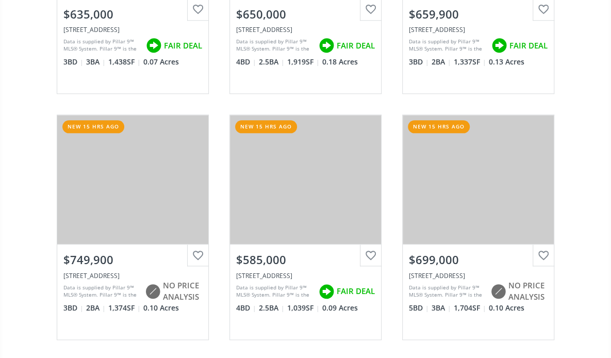
scroll to position [2239, 0]
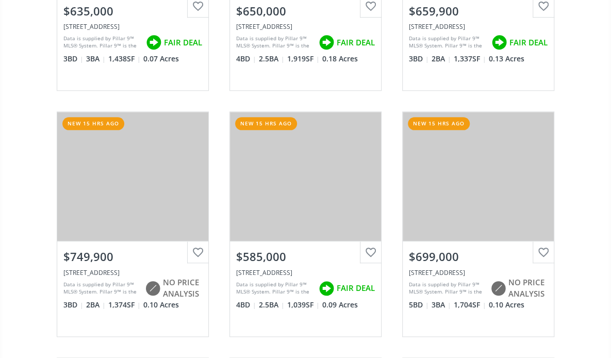
drag, startPoint x: 611, startPoint y: 222, endPoint x: 608, endPoint y: 244, distance: 22.3
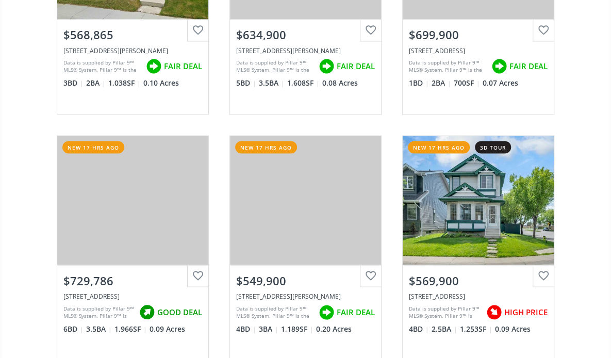
scroll to position [2779, 0]
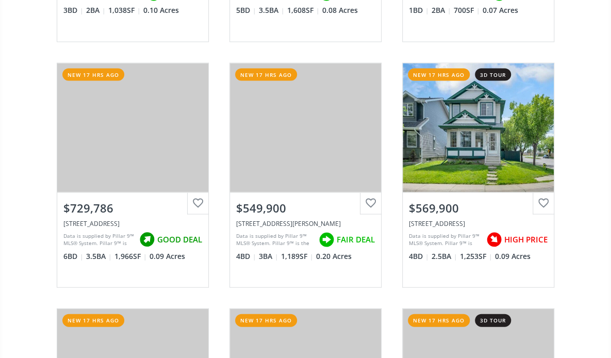
drag, startPoint x: 610, startPoint y: 264, endPoint x: 610, endPoint y: 282, distance: 17.5
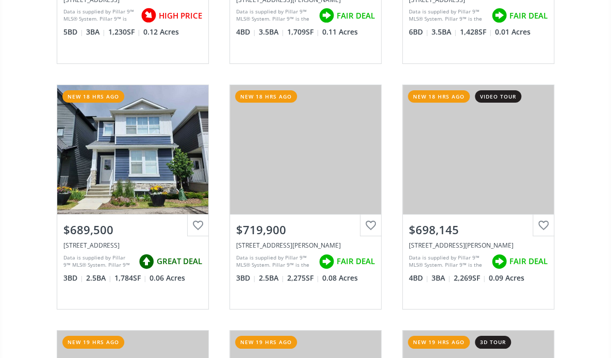
scroll to position [3508, 0]
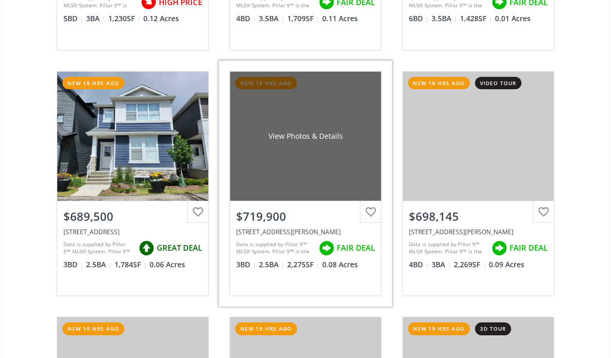
click at [339, 191] on div "View Photos & Details" at bounding box center [305, 136] width 151 height 129
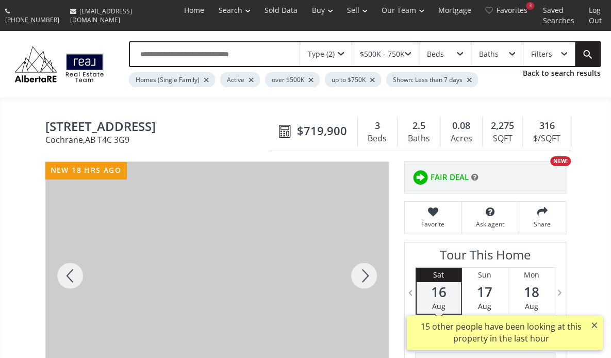
click at [361, 278] on div at bounding box center [364, 275] width 50 height 227
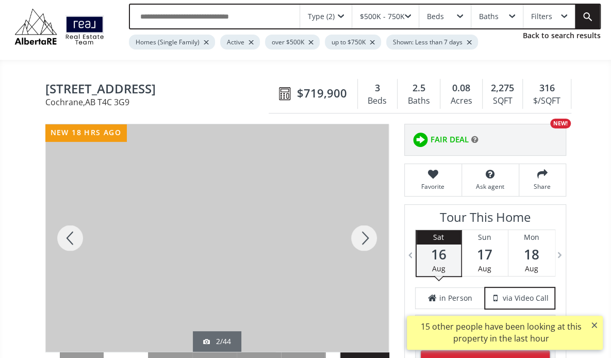
scroll to position [35, 0]
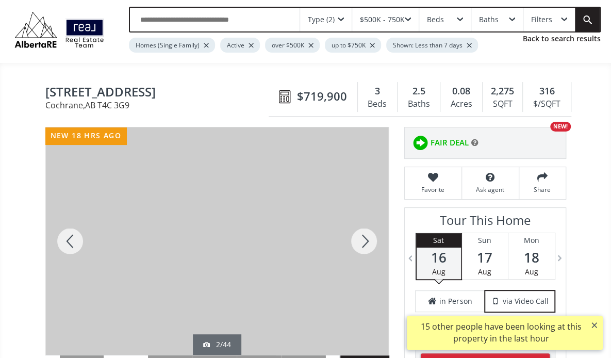
click at [361, 251] on div at bounding box center [364, 240] width 50 height 227
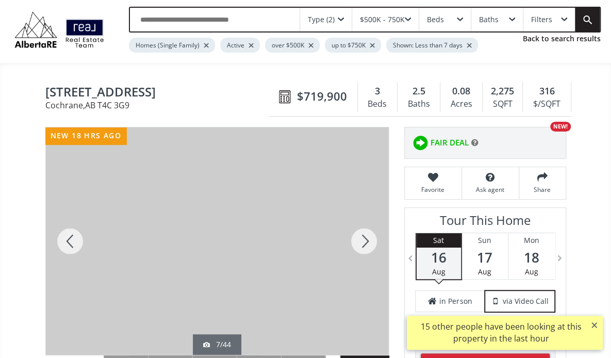
click at [361, 251] on div at bounding box center [364, 240] width 50 height 227
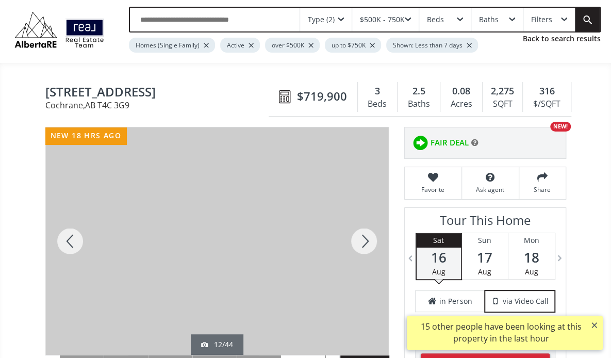
click at [361, 251] on div at bounding box center [364, 240] width 50 height 227
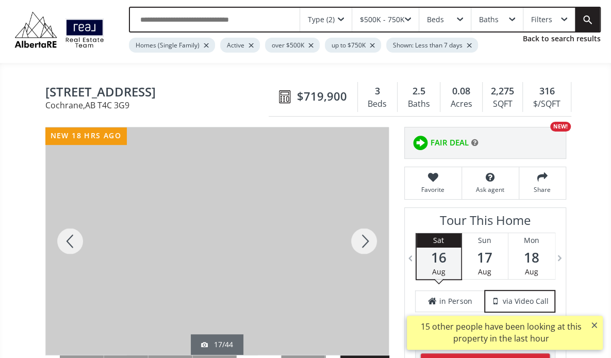
click at [361, 251] on div at bounding box center [364, 240] width 50 height 227
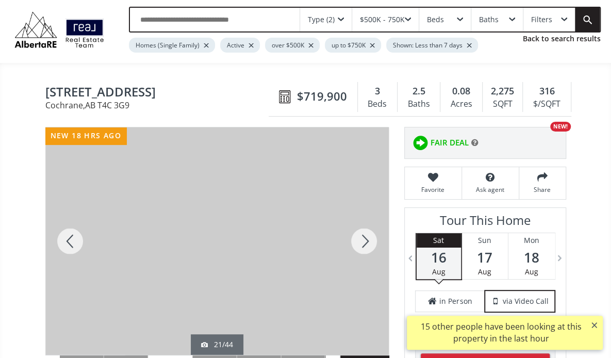
click at [361, 251] on div at bounding box center [364, 240] width 50 height 227
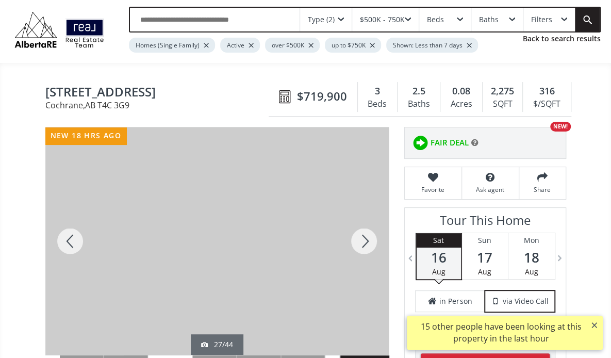
click at [361, 251] on div at bounding box center [364, 240] width 50 height 227
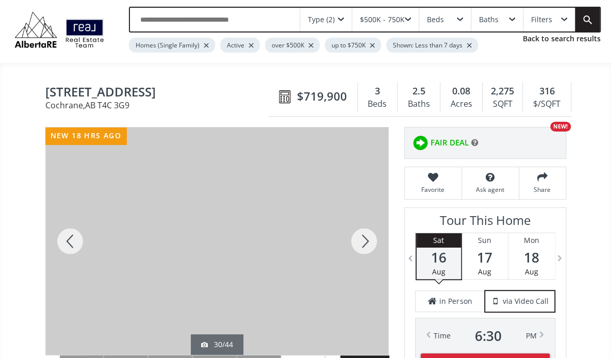
click at [365, 255] on div at bounding box center [364, 240] width 50 height 227
click at [364, 250] on div at bounding box center [364, 240] width 50 height 227
click at [360, 240] on div at bounding box center [364, 240] width 50 height 227
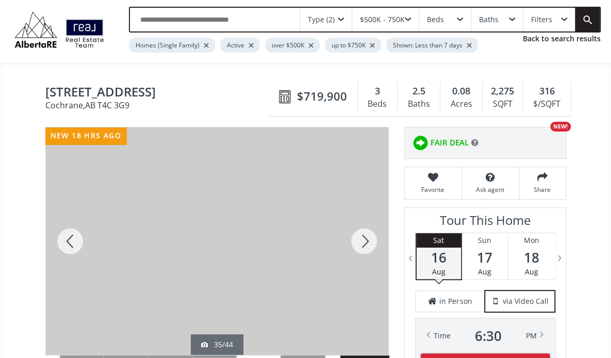
click at [360, 240] on div at bounding box center [364, 240] width 50 height 227
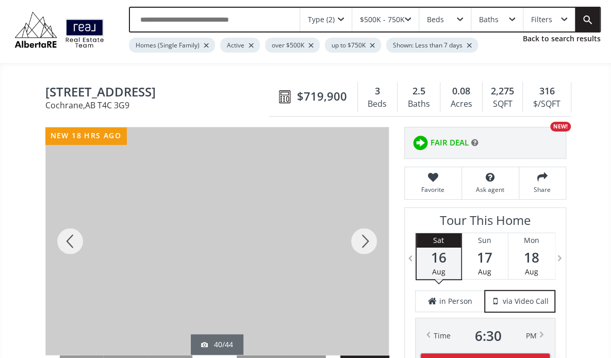
click at [360, 240] on div at bounding box center [364, 240] width 50 height 227
click at [74, 244] on div at bounding box center [70, 240] width 50 height 227
click at [362, 242] on div at bounding box center [364, 240] width 50 height 227
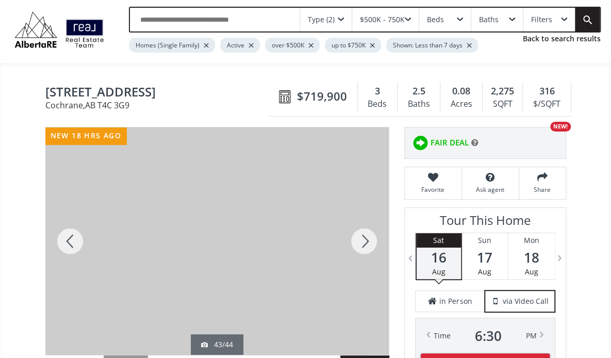
click at [362, 239] on div at bounding box center [364, 240] width 50 height 227
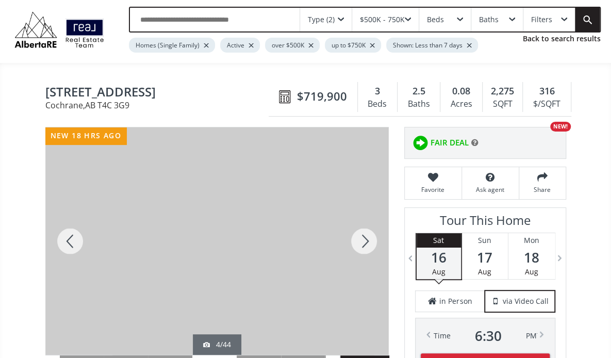
click at [362, 239] on div at bounding box center [364, 240] width 50 height 227
click at [71, 258] on div at bounding box center [70, 240] width 50 height 227
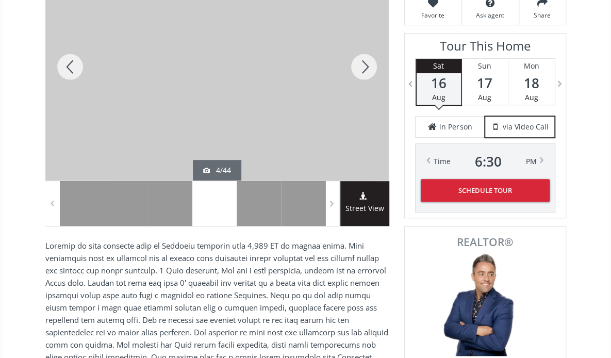
scroll to position [215, 0]
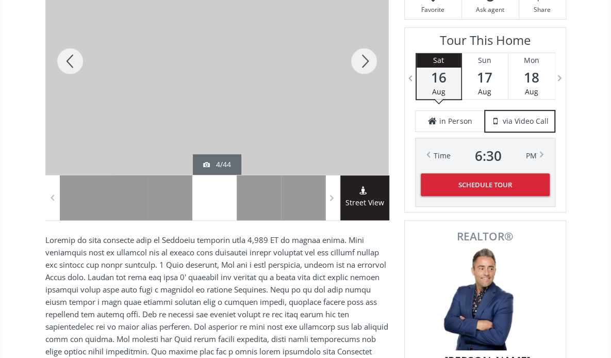
click at [369, 210] on div "Street View" at bounding box center [364, 197] width 49 height 45
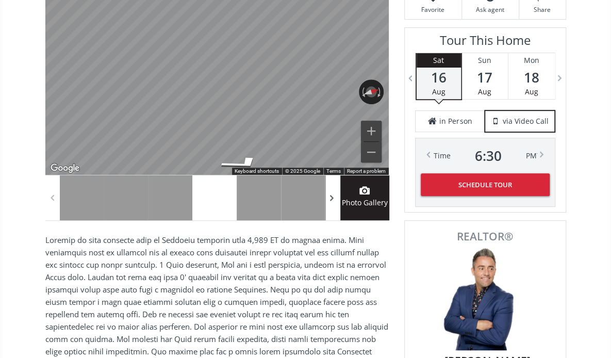
scroll to position [161, 0]
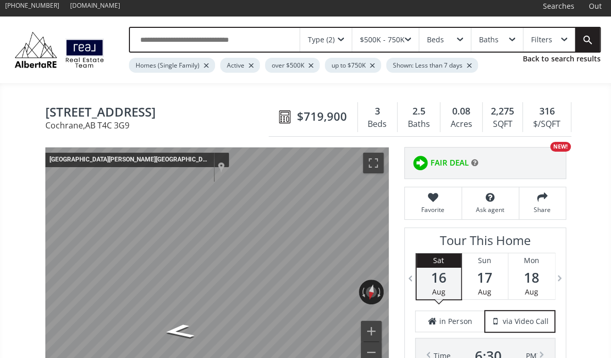
scroll to position [0, 0]
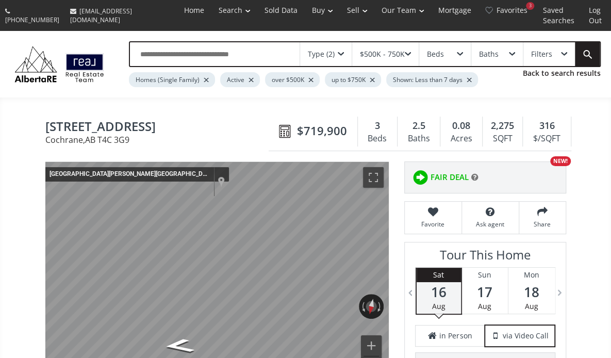
scroll to position [3508, 0]
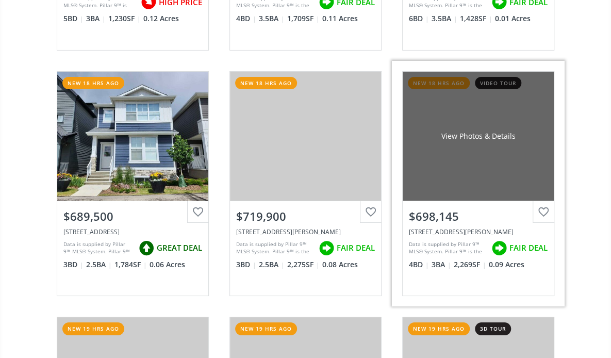
click at [471, 157] on div "View Photos & Details" at bounding box center [478, 136] width 151 height 129
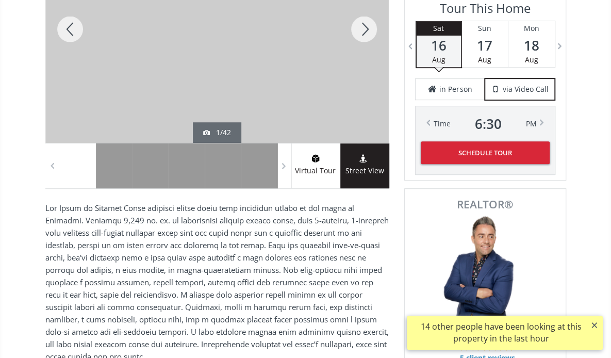
scroll to position [294, 0]
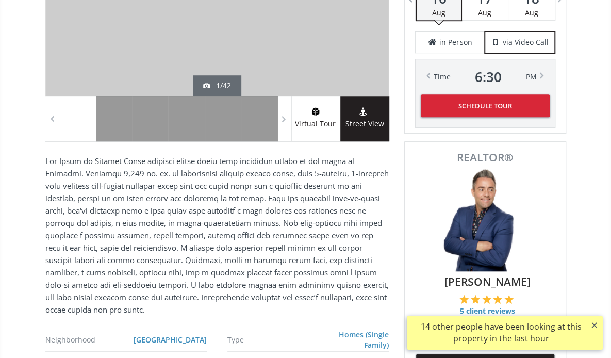
click at [369, 124] on span "Street View" at bounding box center [364, 124] width 49 height 12
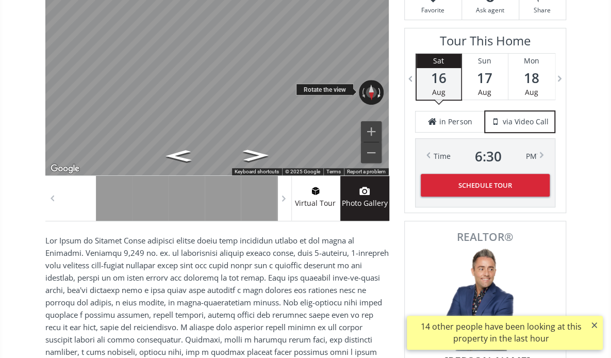
scroll to position [161, 0]
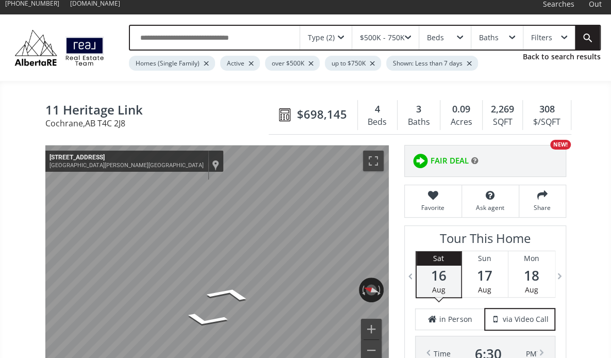
scroll to position [19, 0]
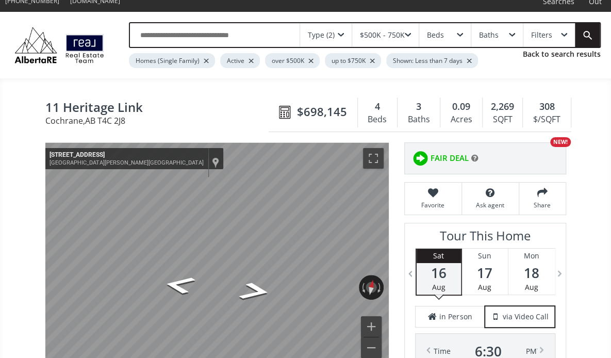
click at [611, 300] on html "[PHONE_NUMBER] [EMAIL_ADDRESS][DOMAIN_NAME] Home Search Search By Map Advanced …" at bounding box center [305, 160] width 611 height 358
click at [611, 245] on html "[PHONE_NUMBER] [EMAIL_ADDRESS][DOMAIN_NAME] Home Search Search By Map Advanced …" at bounding box center [305, 160] width 611 height 358
click at [611, 231] on html "[PHONE_NUMBER] [EMAIL_ADDRESS][DOMAIN_NAME] Home Search Search By Map Advanced …" at bounding box center [305, 160] width 611 height 358
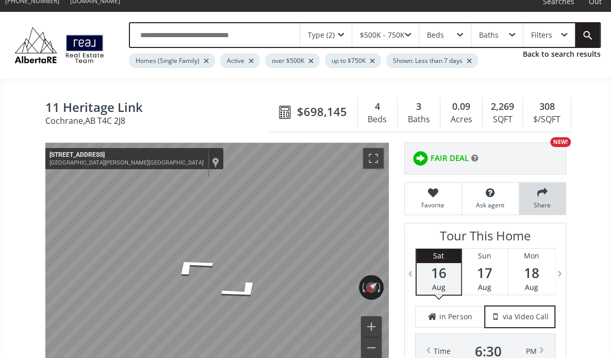
click at [212, 158] on div "Show location on map" at bounding box center [215, 162] width 7 height 11
